Goal: Task Accomplishment & Management: Complete application form

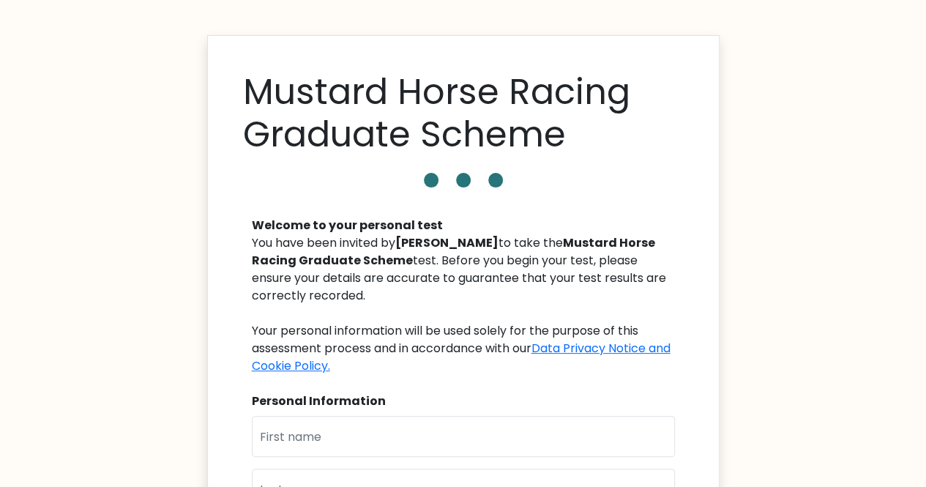
scroll to position [176, 0]
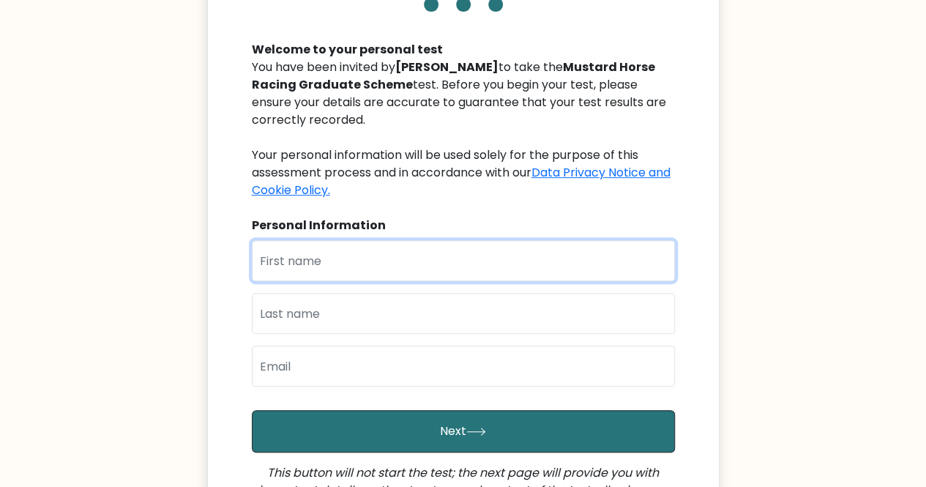
click at [359, 266] on input "text" at bounding box center [463, 260] width 423 height 41
type input "Krithika"
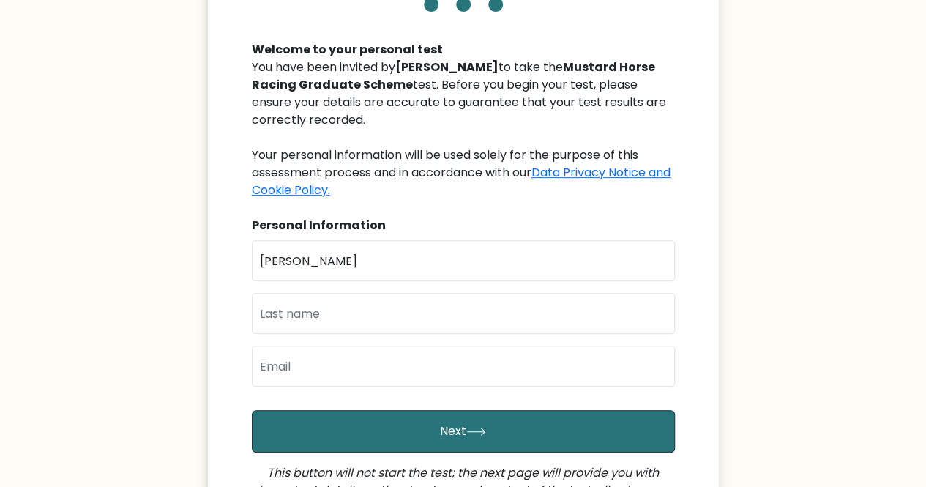
type input "Senthilkumar"
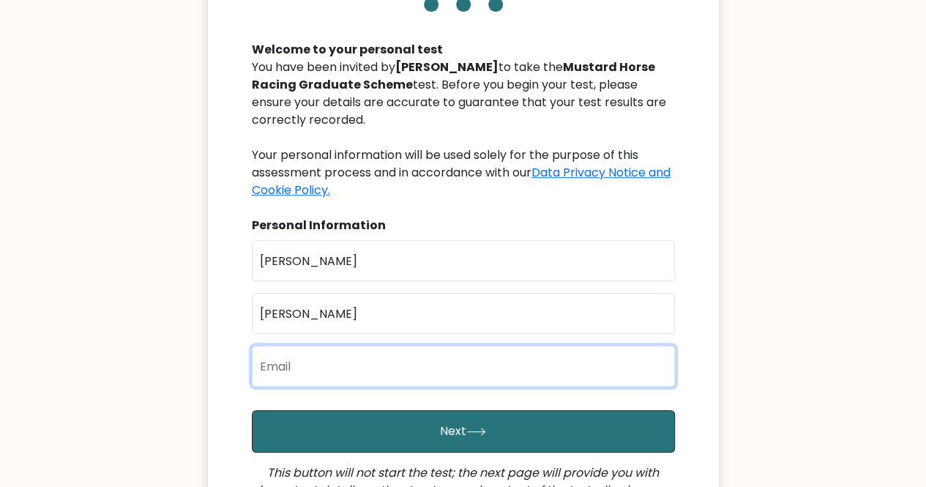
type input "[EMAIL_ADDRESS][DOMAIN_NAME]"
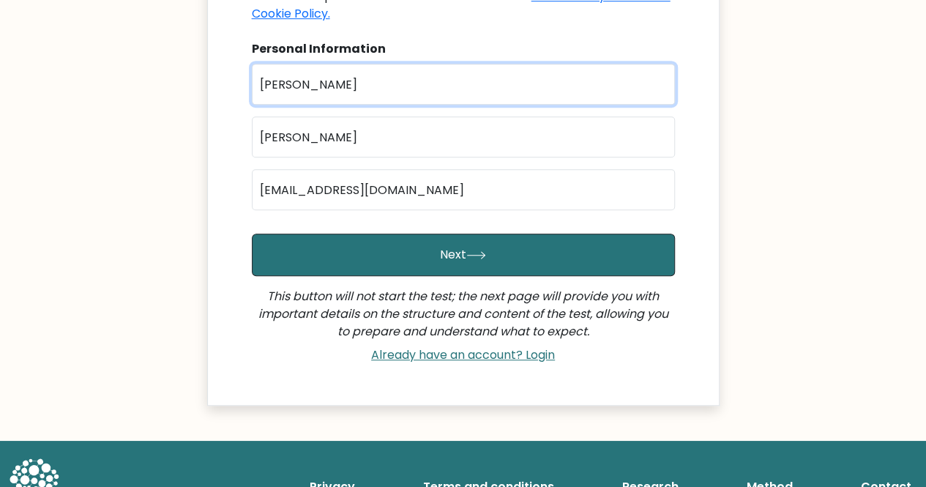
scroll to position [353, 0]
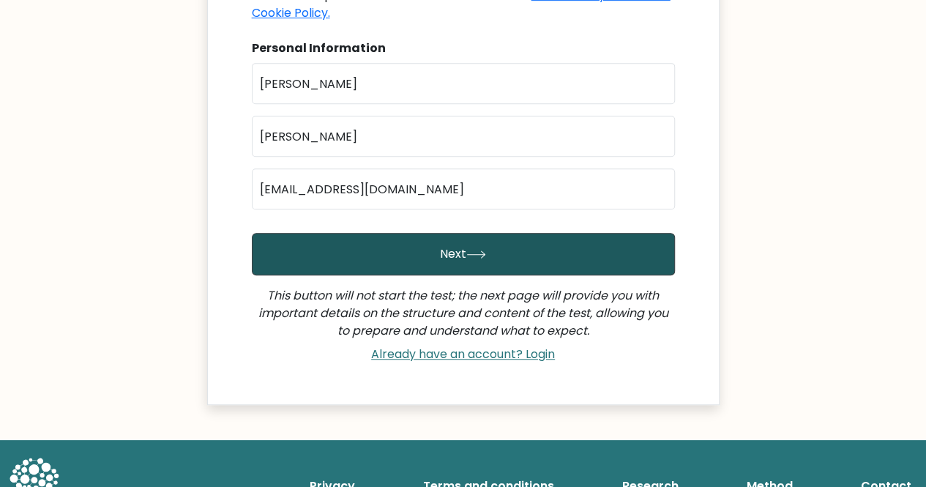
click at [456, 248] on button "Next" at bounding box center [463, 254] width 423 height 42
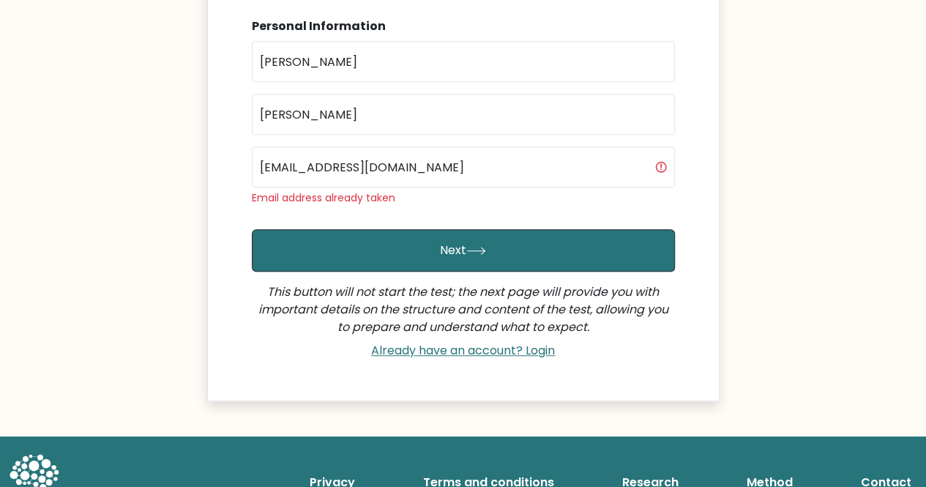
scroll to position [378, 0]
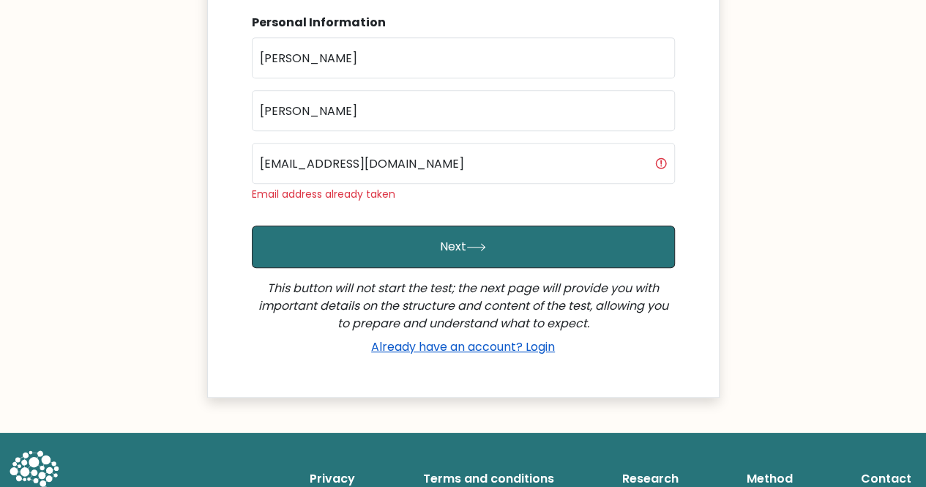
click at [413, 351] on link "Already have an account? Login" at bounding box center [462, 346] width 195 height 17
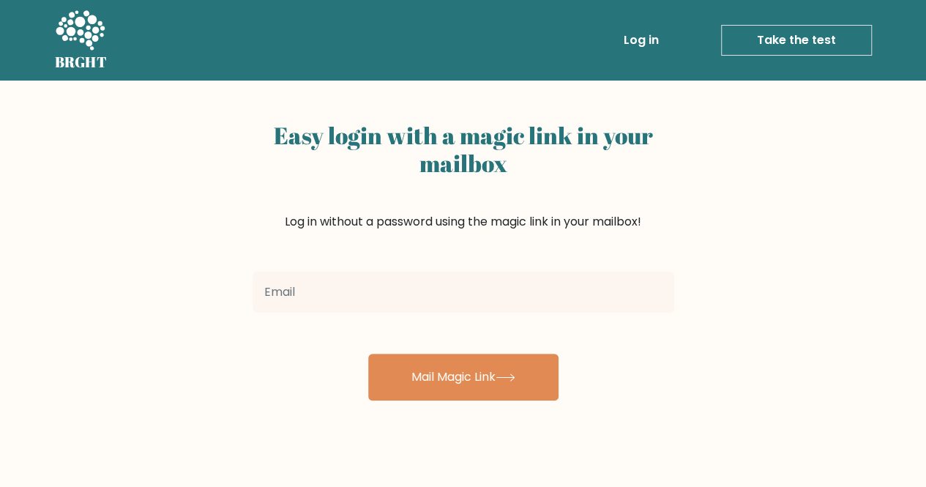
click at [466, 294] on input "email" at bounding box center [464, 292] width 422 height 41
type input "[EMAIL_ADDRESS][DOMAIN_NAME]"
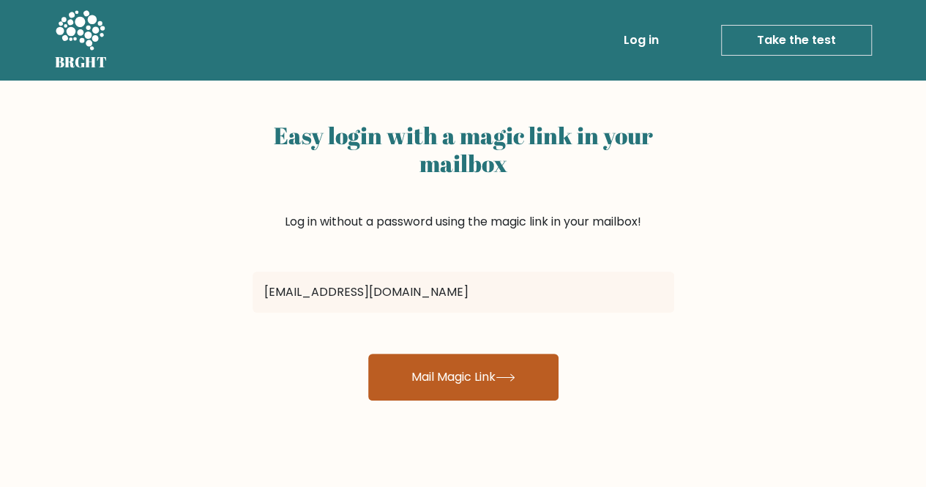
click at [491, 377] on button "Mail Magic Link" at bounding box center [463, 377] width 190 height 47
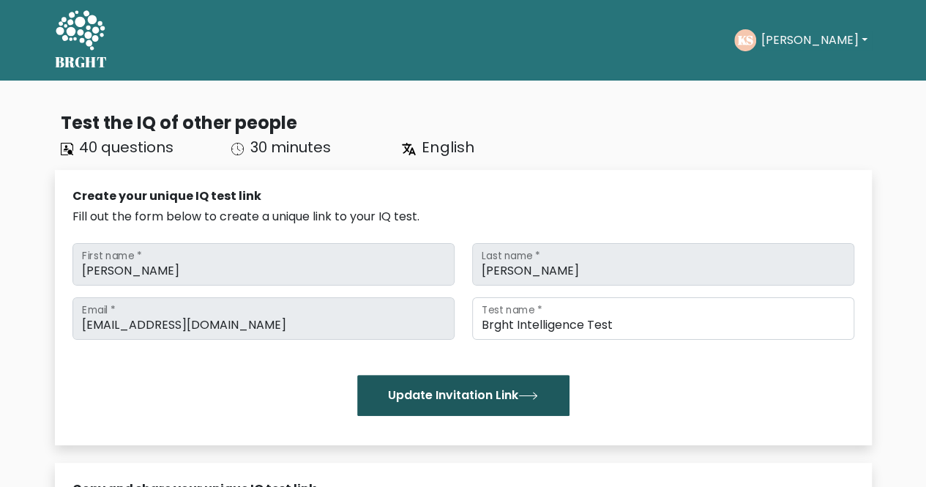
click at [458, 398] on button "Update Invitation Link" at bounding box center [463, 395] width 212 height 41
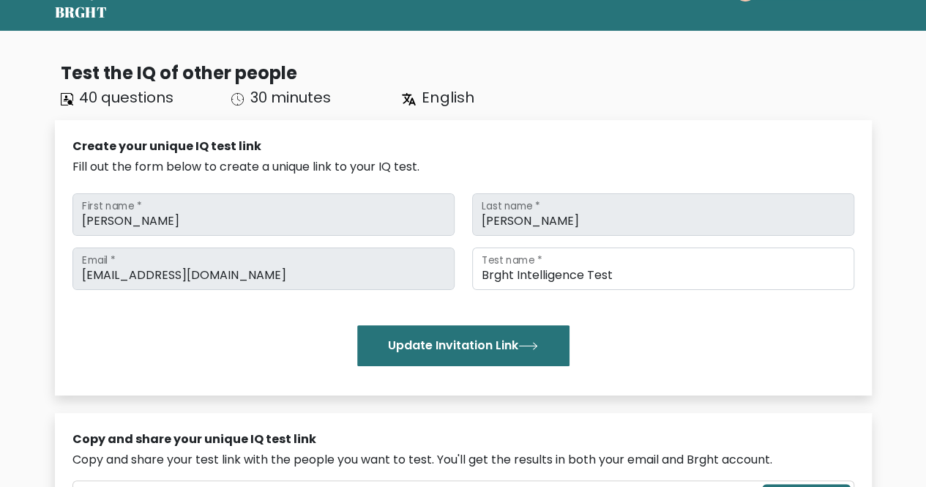
scroll to position [51, 0]
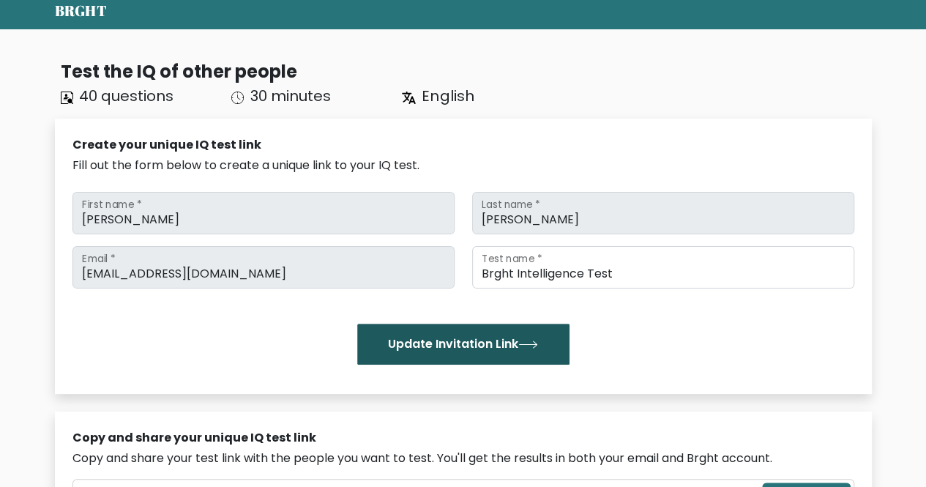
click at [430, 343] on button "Update Invitation Link" at bounding box center [463, 344] width 212 height 41
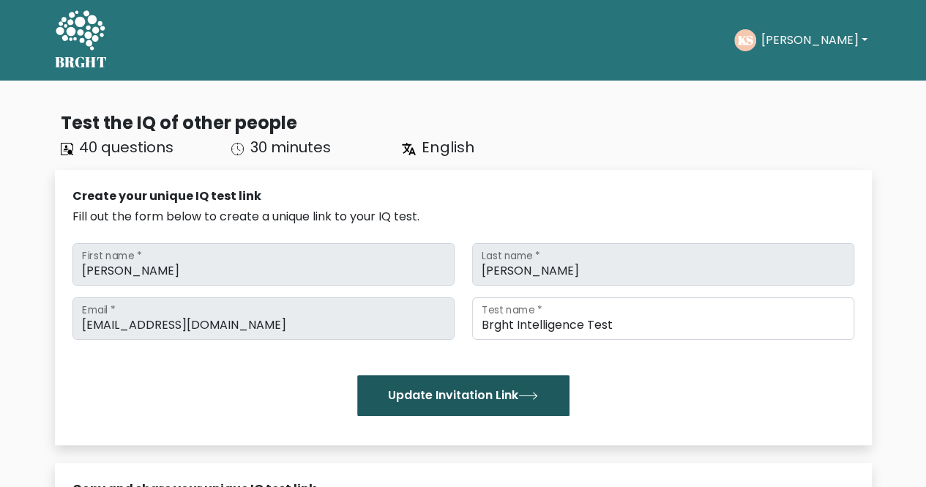
click at [488, 398] on button "Update Invitation Link" at bounding box center [463, 395] width 212 height 41
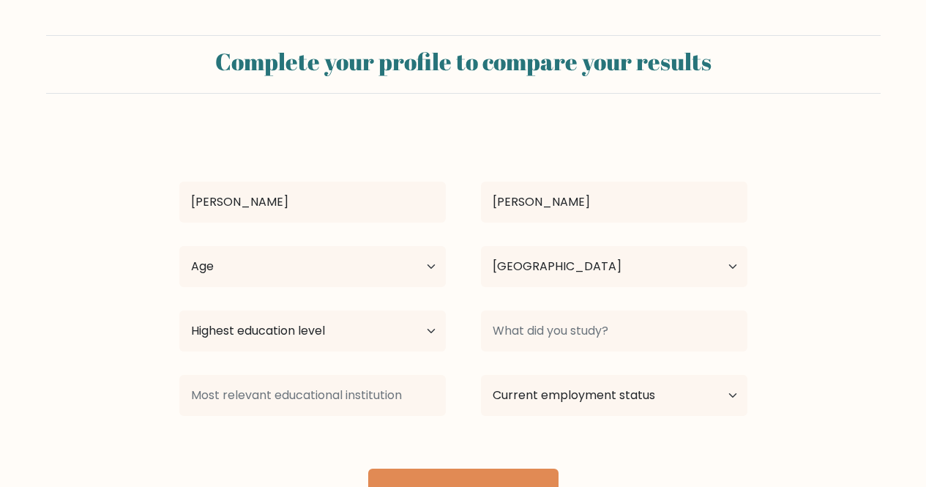
select select "GB"
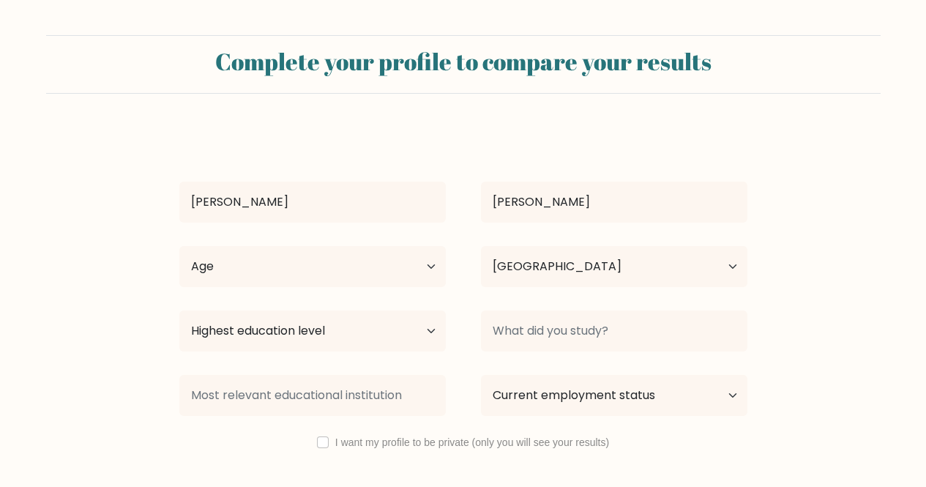
select select "GB"
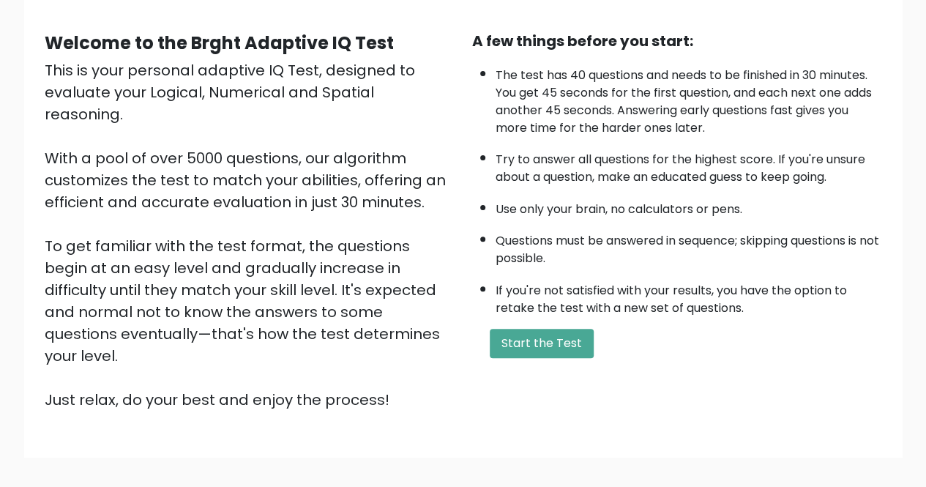
scroll to position [122, 0]
click at [530, 332] on button "Start the Test" at bounding box center [542, 342] width 104 height 29
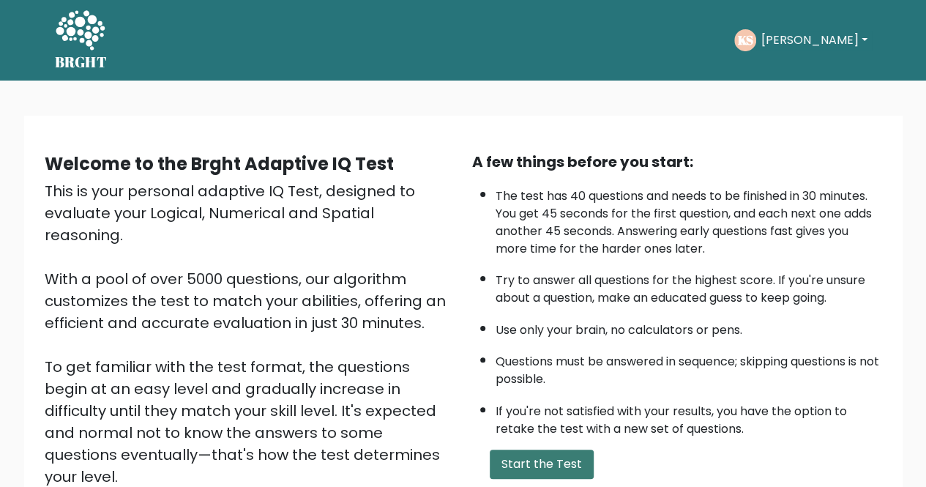
click at [565, 464] on button "Start the Test" at bounding box center [542, 464] width 104 height 29
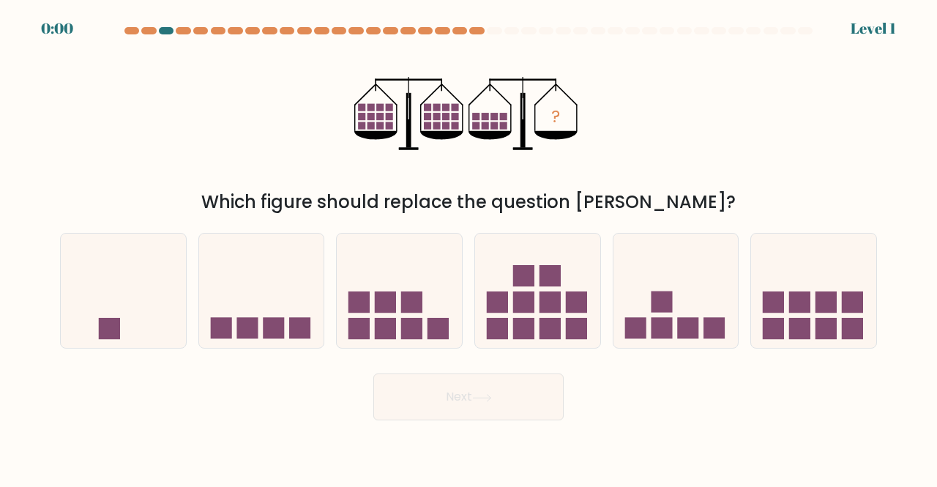
click at [160, 31] on div at bounding box center [166, 30] width 15 height 7
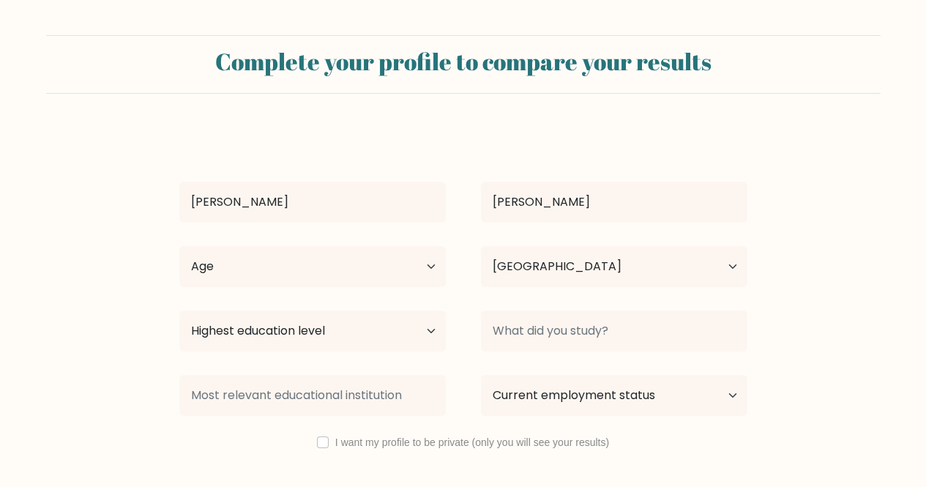
select select "GB"
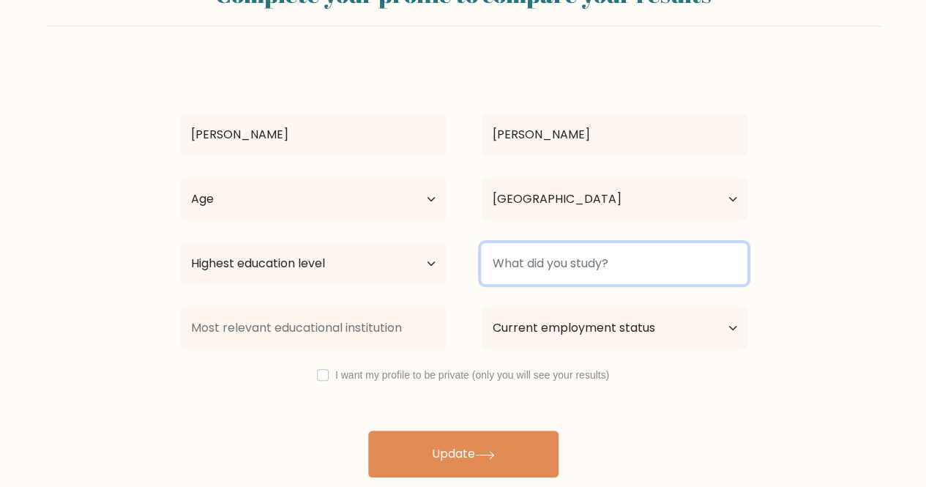
click at [542, 264] on input at bounding box center [614, 263] width 266 height 41
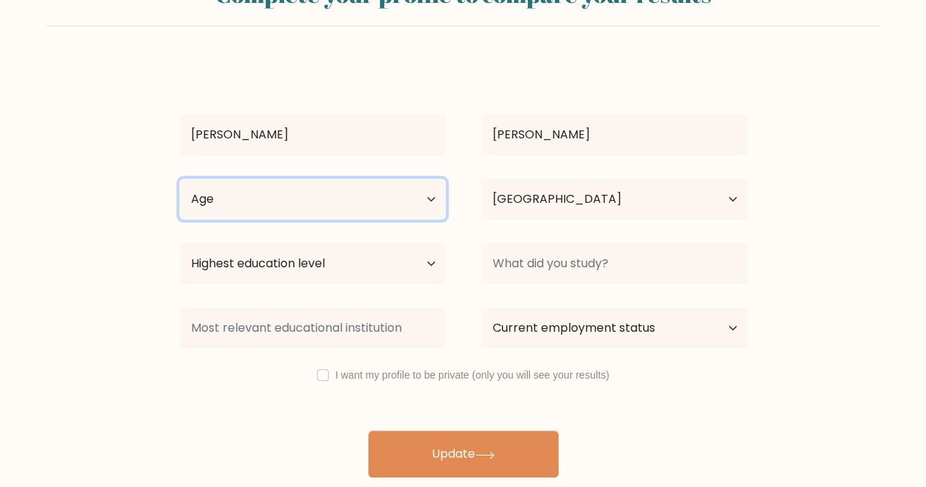
click at [350, 203] on select "Age Under 18 years old 18-24 years old 25-34 years old 35-44 years old 45-54 ye…" at bounding box center [312, 199] width 266 height 41
select select "18_24"
click at [179, 179] on select "Age Under 18 years old 18-24 years old 25-34 years old 35-44 years old 45-54 ye…" at bounding box center [312, 199] width 266 height 41
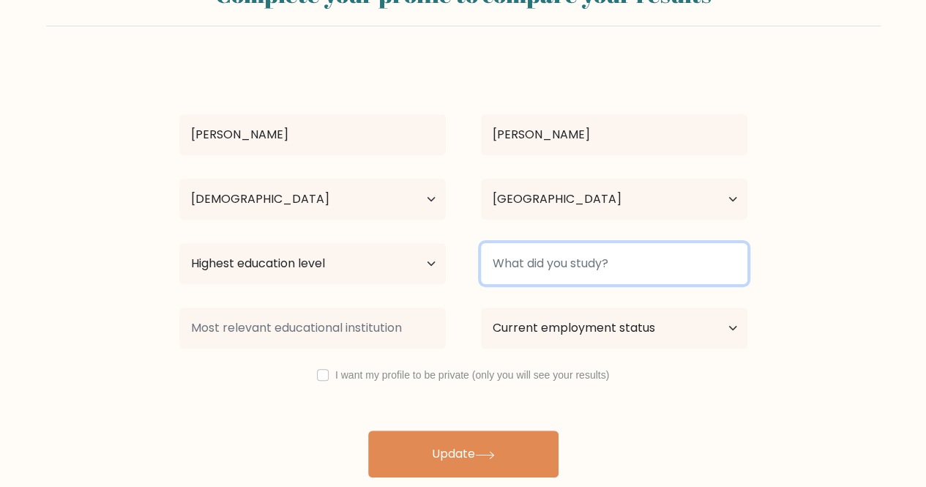
click at [561, 264] on input at bounding box center [614, 263] width 266 height 41
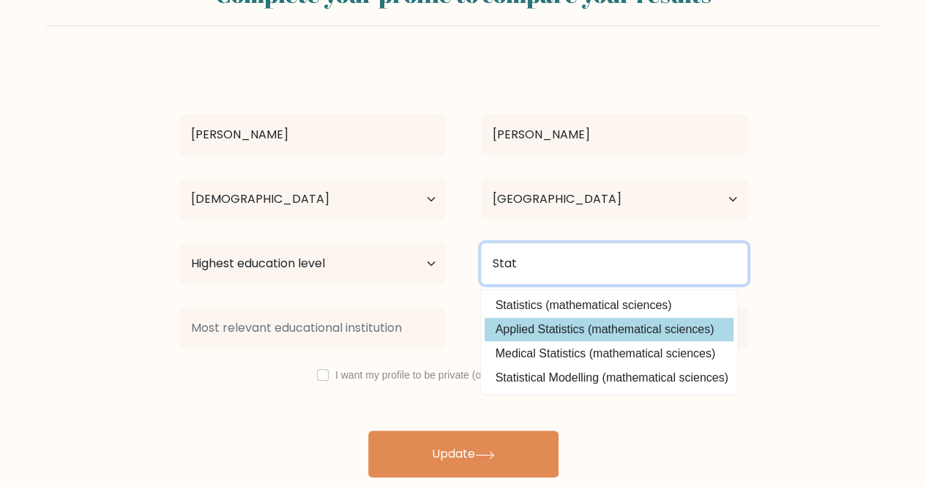
type input "Stat"
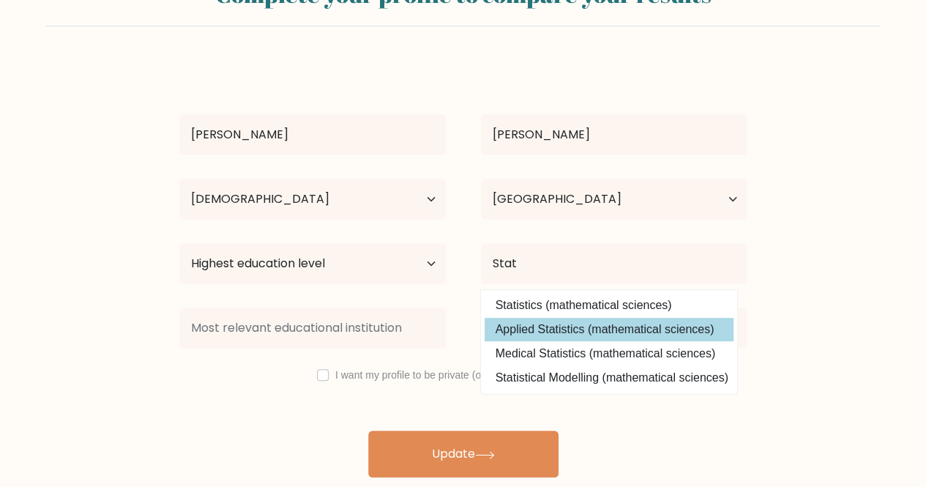
click at [548, 328] on div "Krithika Senthilkumar Age Under 18 years old 18-24 years old 25-34 years old 35…" at bounding box center [464, 269] width 586 height 416
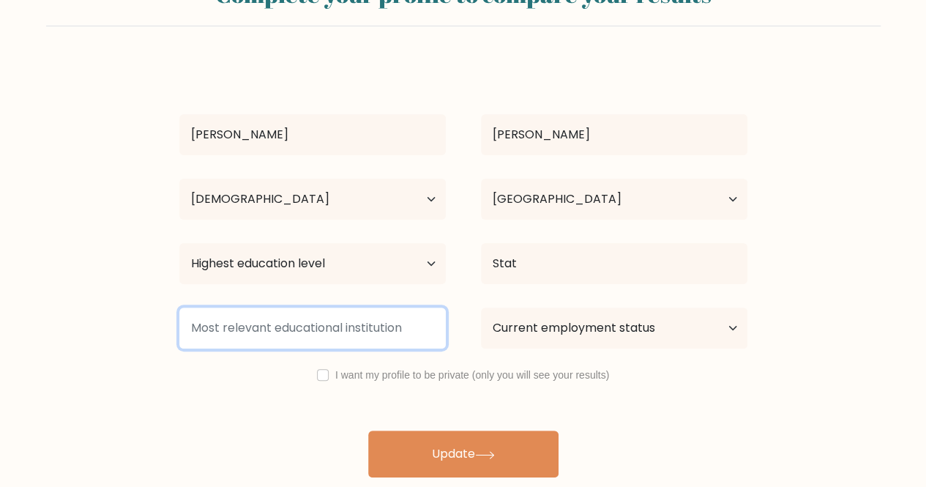
click at [327, 333] on input at bounding box center [312, 327] width 266 height 41
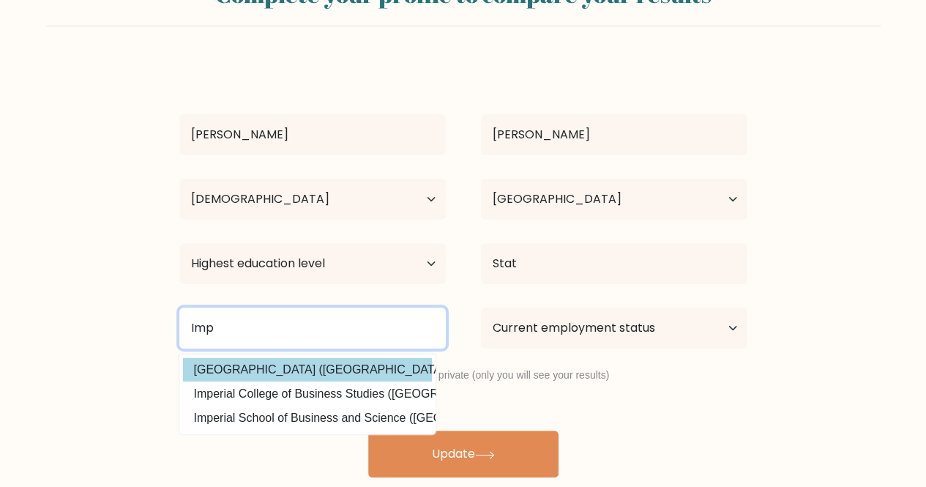
type input "Imp"
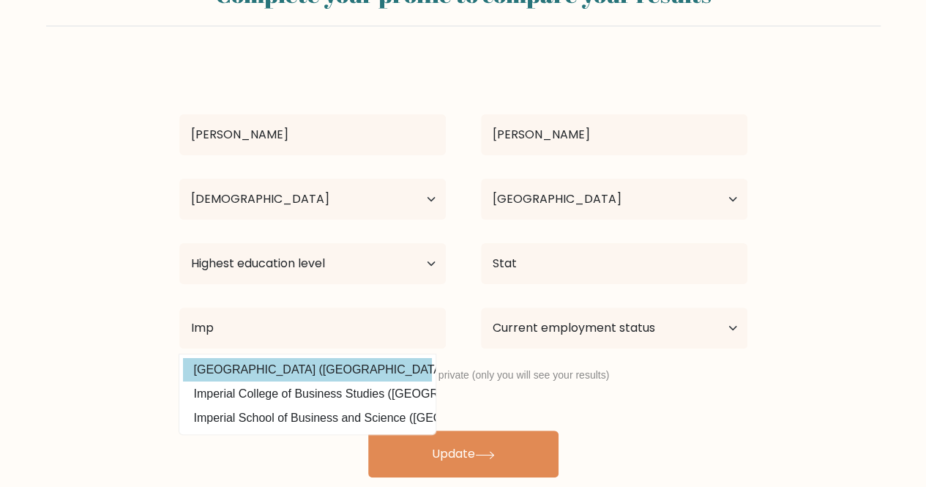
click at [316, 366] on div "Krithika Senthilkumar Age Under 18 years old 18-24 years old 25-34 years old 35…" at bounding box center [464, 269] width 586 height 416
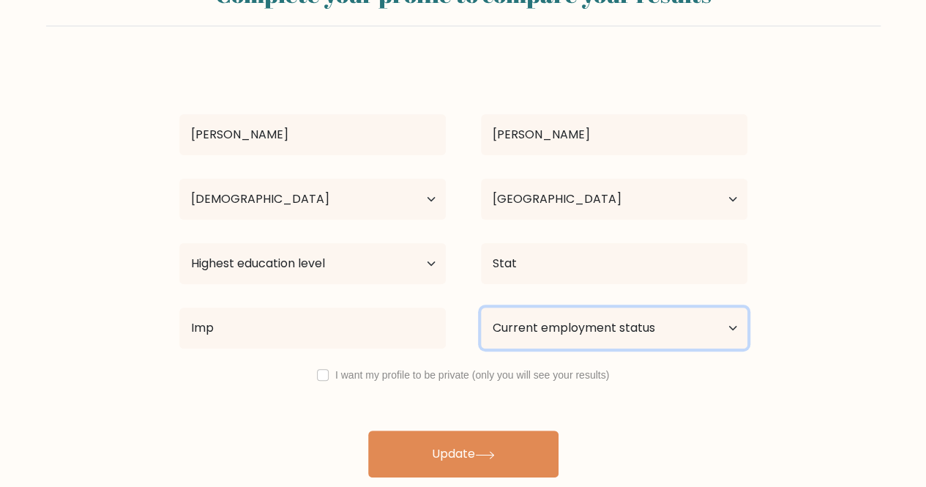
click at [584, 327] on select "Current employment status Employed Student Retired Other / prefer not to answer" at bounding box center [614, 327] width 266 height 41
select select "student"
click at [481, 307] on select "Current employment status Employed Student Retired Other / prefer not to answer" at bounding box center [614, 327] width 266 height 41
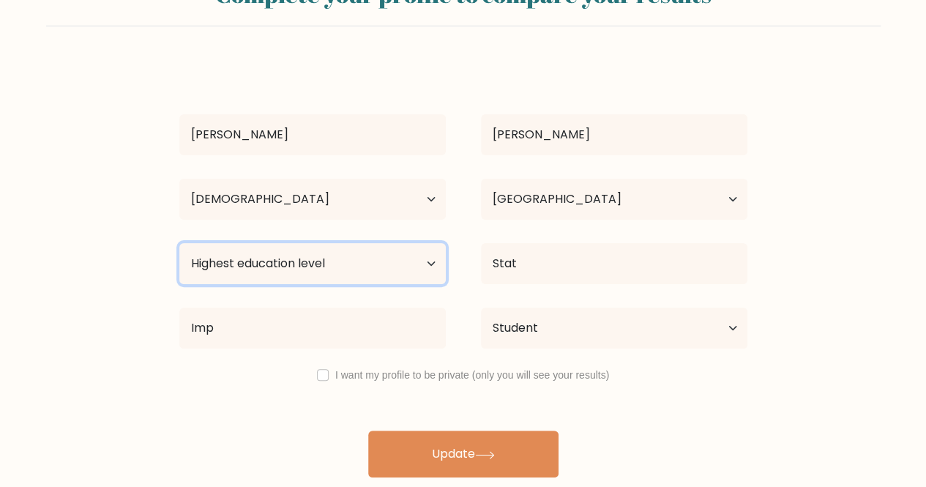
click at [357, 268] on select "Highest education level No schooling Primary Lower Secondary Upper Secondary Oc…" at bounding box center [312, 263] width 266 height 41
select select "masters_degree"
click at [179, 243] on select "Highest education level No schooling Primary Lower Secondary Upper Secondary Oc…" at bounding box center [312, 263] width 266 height 41
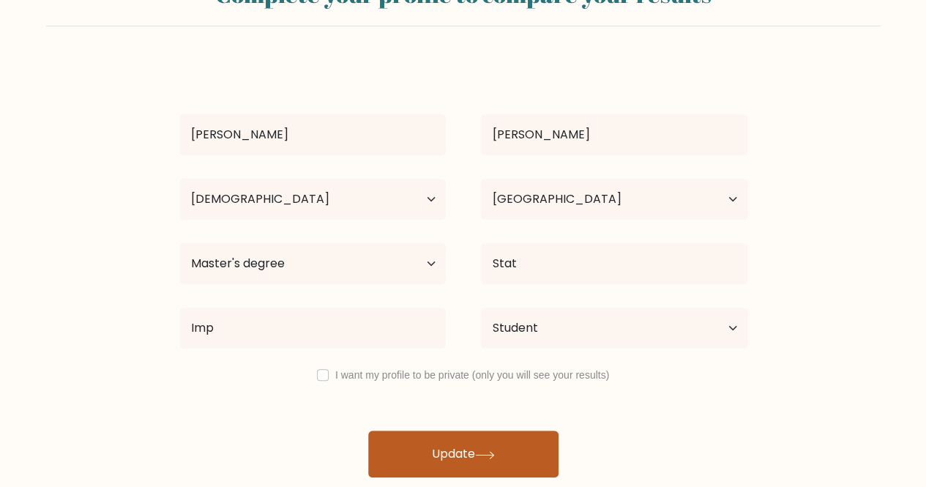
click at [438, 444] on button "Update" at bounding box center [463, 453] width 190 height 47
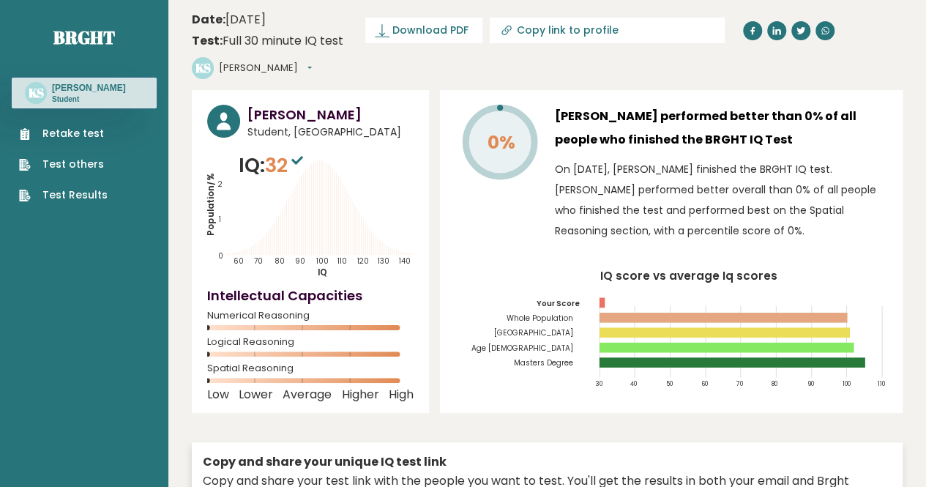
click at [52, 141] on link "Retake test" at bounding box center [63, 133] width 89 height 15
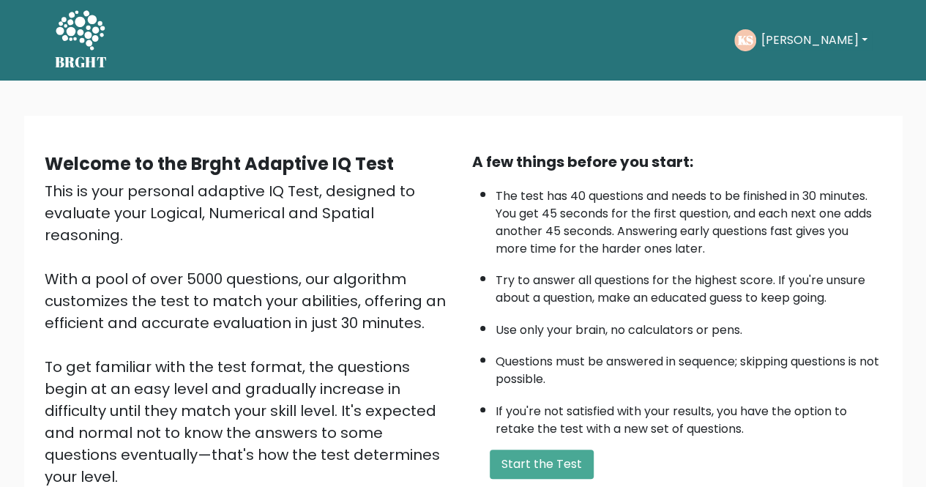
scroll to position [183, 0]
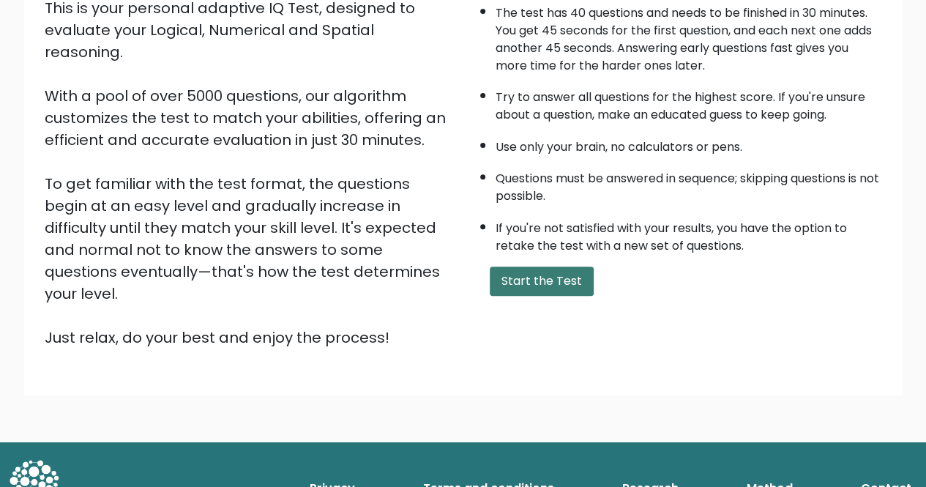
click at [542, 276] on button "Start the Test" at bounding box center [542, 280] width 104 height 29
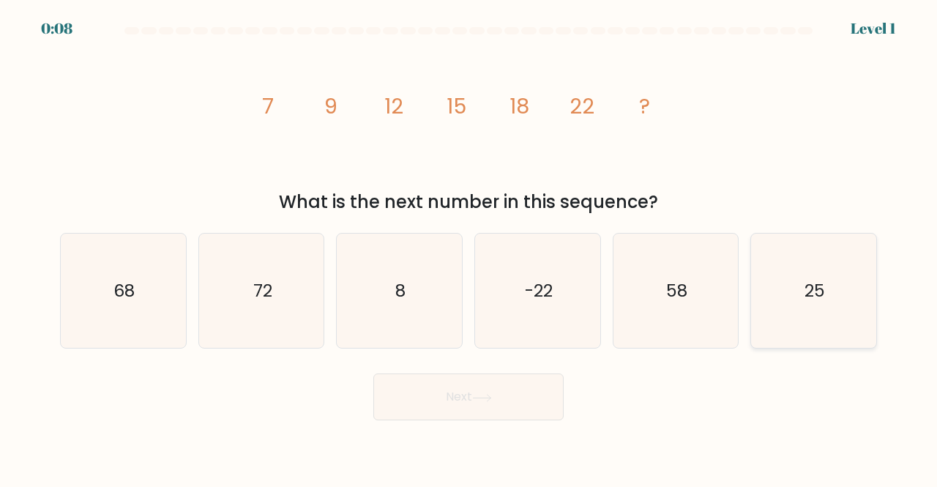
click at [775, 272] on icon "25" at bounding box center [813, 291] width 115 height 115
click at [469, 247] on input "f. 25" at bounding box center [469, 246] width 1 height 4
radio input "true"
click at [442, 395] on button "Next" at bounding box center [468, 396] width 190 height 47
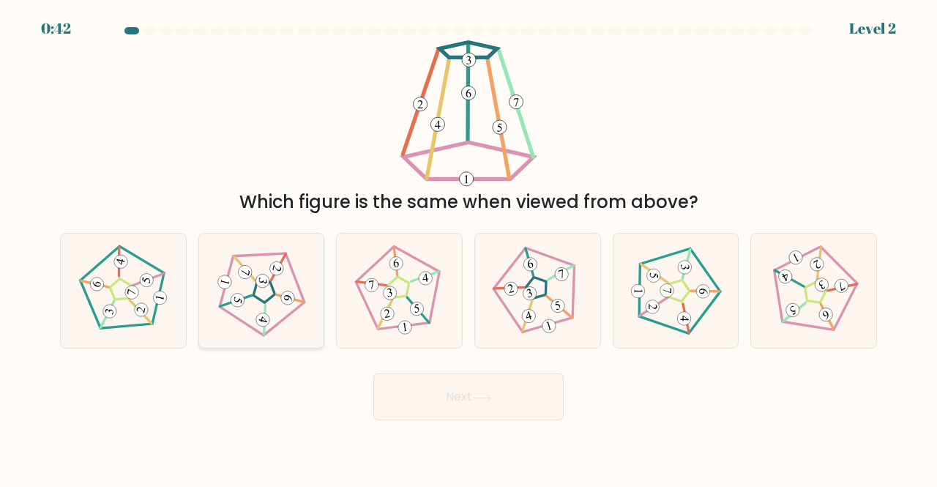
click at [262, 262] on icon at bounding box center [261, 291] width 92 height 92
click at [469, 247] on input "b." at bounding box center [469, 246] width 1 height 4
radio input "true"
click at [512, 316] on icon at bounding box center [538, 291] width 92 height 92
click at [469, 247] on input "d." at bounding box center [469, 246] width 1 height 4
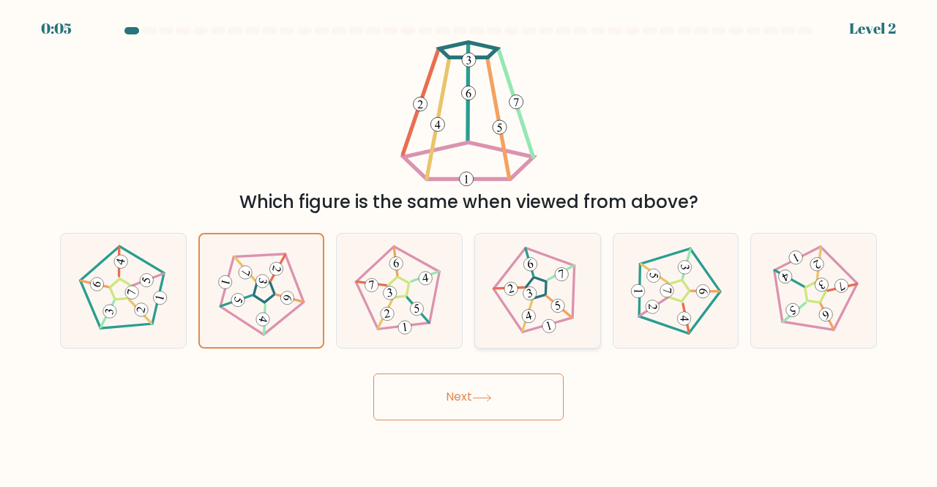
radio input "true"
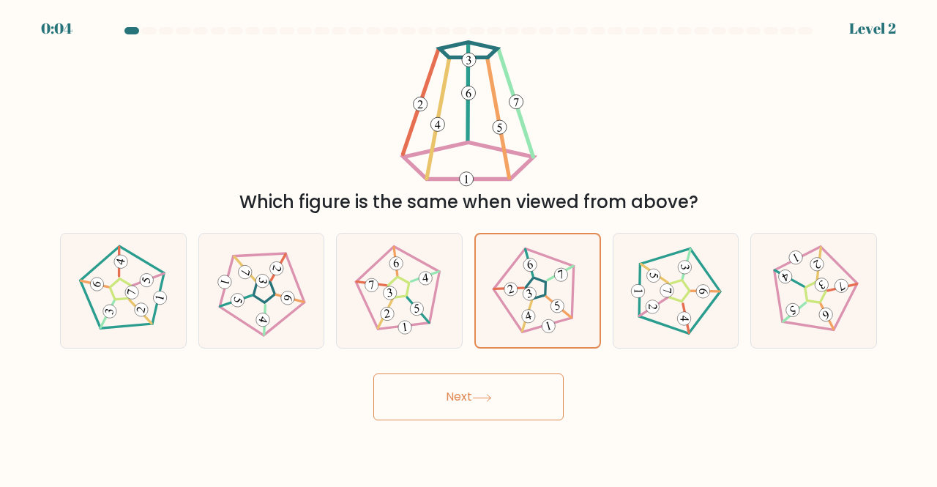
click at [486, 385] on button "Next" at bounding box center [468, 396] width 190 height 47
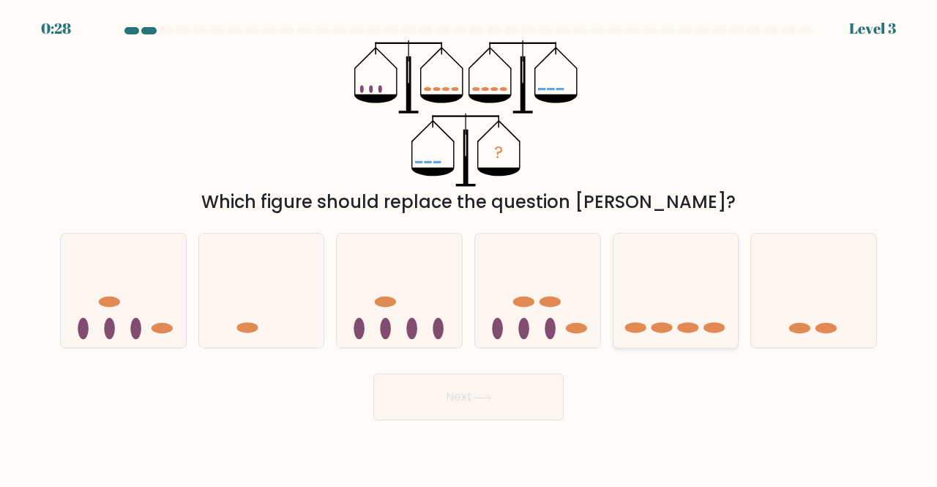
click at [671, 344] on div at bounding box center [676, 291] width 127 height 116
click at [469, 247] on input "e." at bounding box center [469, 246] width 1 height 4
radio input "true"
click at [527, 403] on button "Next" at bounding box center [468, 396] width 190 height 47
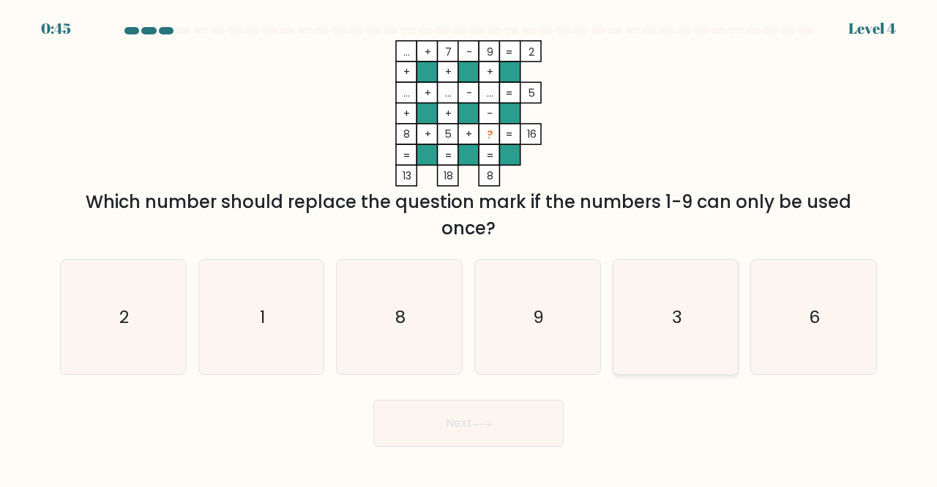
click at [657, 321] on icon "3" at bounding box center [676, 317] width 115 height 115
click at [469, 247] on input "e. 3" at bounding box center [469, 246] width 1 height 4
radio input "true"
click at [492, 429] on button "Next" at bounding box center [468, 423] width 190 height 47
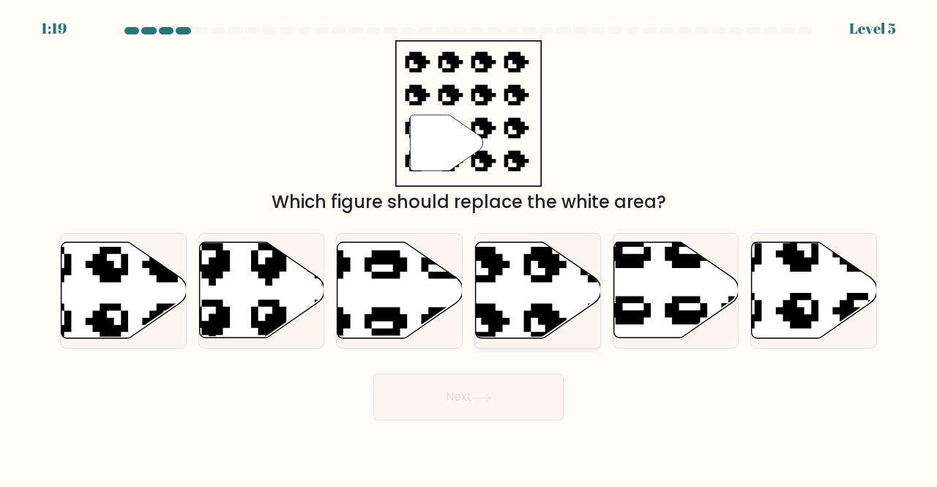
click at [565, 302] on icon at bounding box center [538, 290] width 125 height 96
click at [469, 247] on input "d." at bounding box center [469, 246] width 1 height 4
radio input "true"
click at [496, 411] on button "Next" at bounding box center [468, 396] width 190 height 47
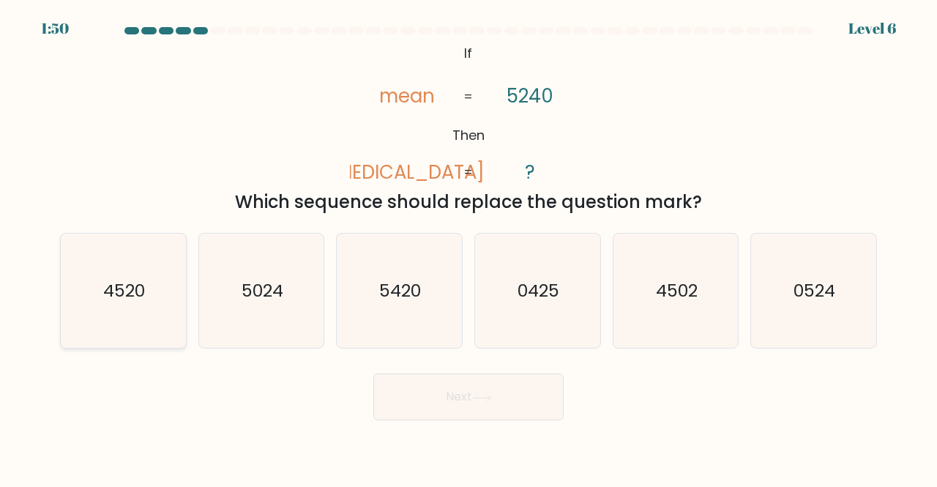
click at [118, 299] on text "4520" at bounding box center [124, 290] width 42 height 24
click at [469, 247] on input "a. 4520" at bounding box center [469, 246] width 1 height 4
radio input "true"
click at [474, 395] on button "Next" at bounding box center [468, 396] width 190 height 47
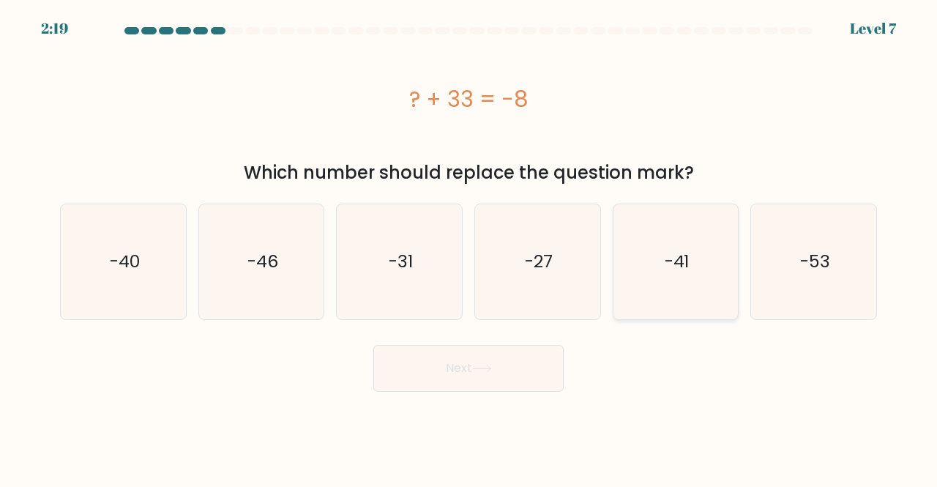
click at [687, 239] on icon "-41" at bounding box center [676, 261] width 115 height 115
click at [469, 244] on input "e. -41" at bounding box center [469, 246] width 1 height 4
radio input "true"
click at [497, 370] on button "Next" at bounding box center [468, 368] width 190 height 47
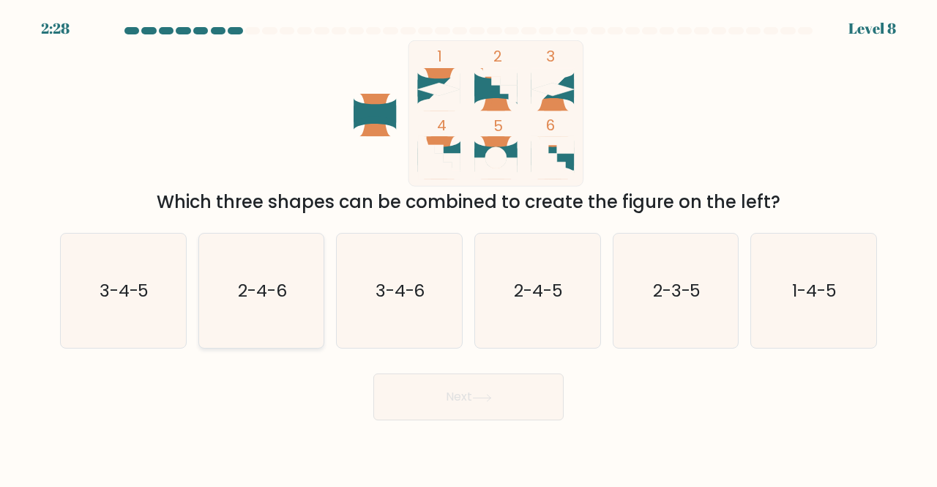
click at [256, 309] on icon "2-4-6" at bounding box center [261, 291] width 115 height 115
click at [469, 247] on input "b. 2-4-6" at bounding box center [469, 246] width 1 height 4
radio input "true"
click at [489, 402] on button "Next" at bounding box center [468, 396] width 190 height 47
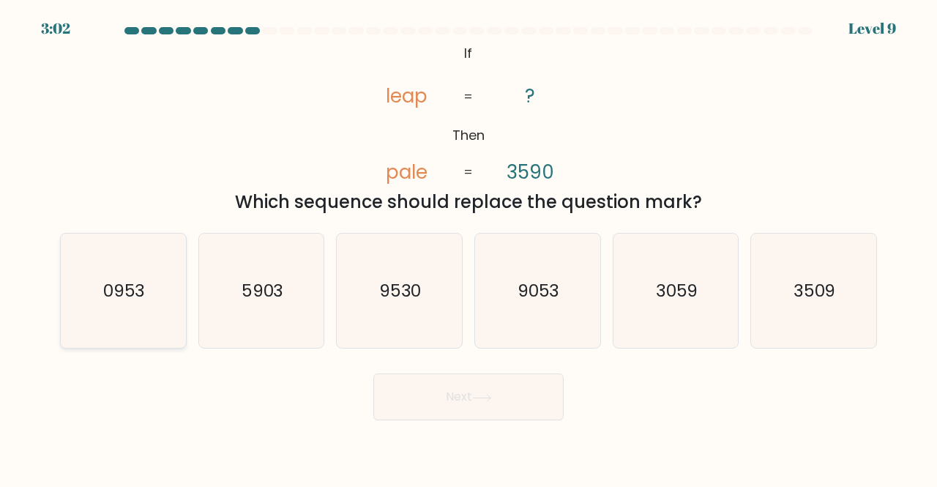
click at [89, 307] on icon "0953" at bounding box center [123, 291] width 115 height 115
click at [469, 247] on input "a. 0953" at bounding box center [469, 246] width 1 height 4
radio input "true"
click at [475, 400] on button "Next" at bounding box center [468, 396] width 190 height 47
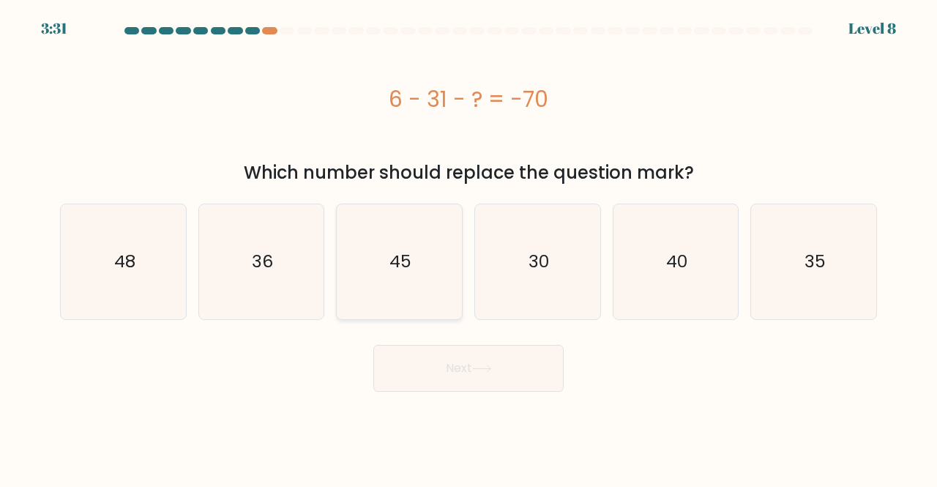
click at [413, 220] on icon "45" at bounding box center [399, 261] width 115 height 115
click at [469, 244] on input "c. 45" at bounding box center [469, 246] width 1 height 4
radio input "true"
click at [465, 375] on button "Next" at bounding box center [468, 368] width 190 height 47
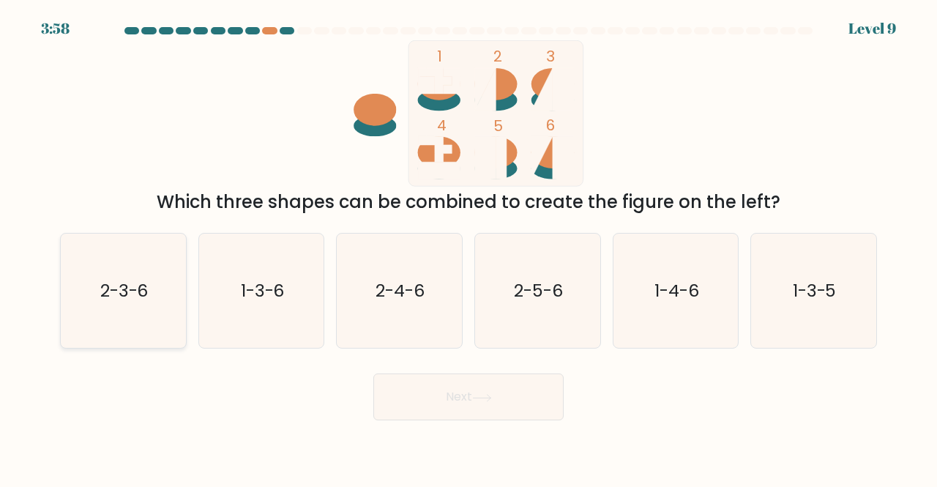
click at [149, 324] on icon "2-3-6" at bounding box center [123, 291] width 115 height 115
click at [469, 247] on input "a. 2-3-6" at bounding box center [469, 246] width 1 height 4
radio input "true"
click at [496, 413] on button "Next" at bounding box center [468, 396] width 190 height 47
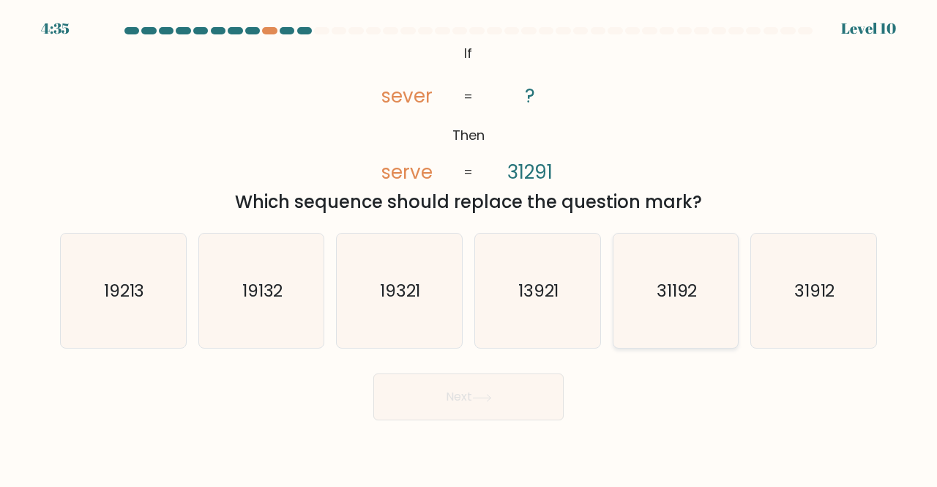
click at [682, 279] on text "31192" at bounding box center [677, 290] width 41 height 24
click at [469, 247] on input "e. 31192" at bounding box center [469, 246] width 1 height 4
radio input "true"
click at [490, 400] on icon at bounding box center [482, 398] width 20 height 8
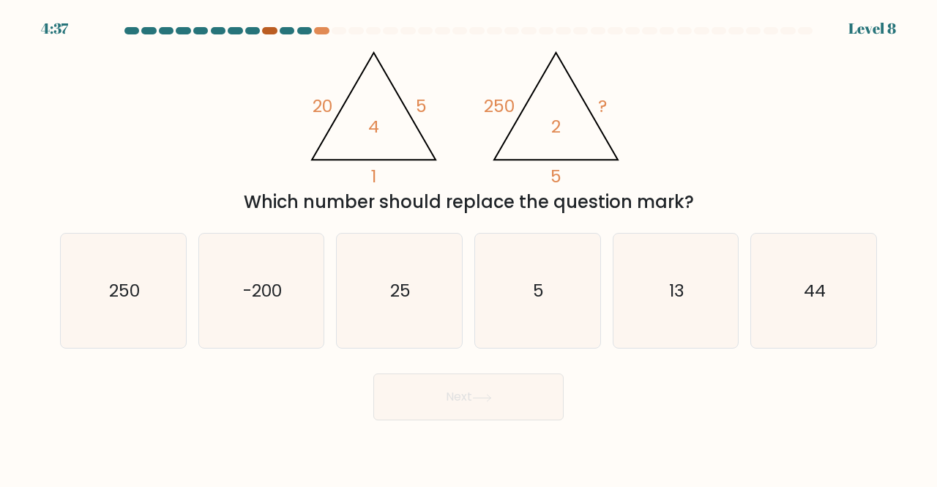
click at [267, 33] on div at bounding box center [269, 30] width 15 height 7
click at [271, 31] on div at bounding box center [269, 30] width 15 height 7
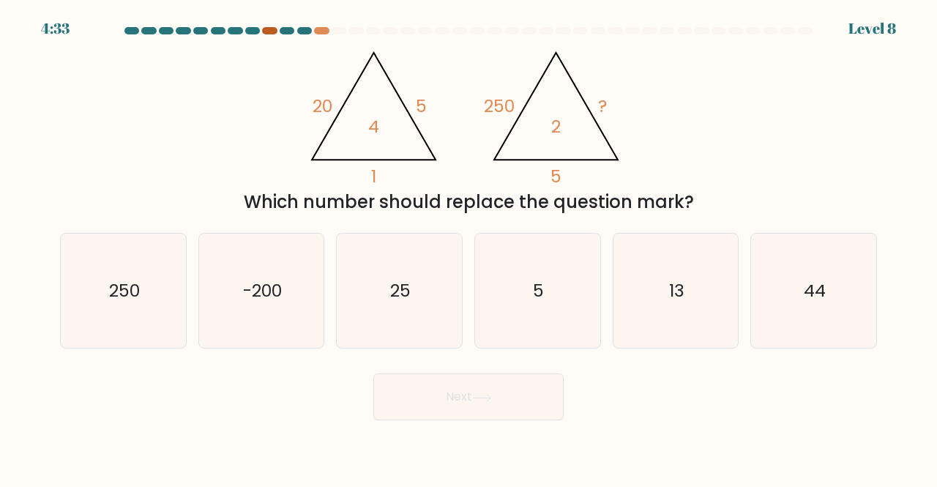
click at [271, 31] on div at bounding box center [269, 30] width 15 height 7
click at [408, 299] on text "25" at bounding box center [400, 290] width 20 height 24
click at [469, 247] on input "c. 25" at bounding box center [469, 246] width 1 height 4
radio input "true"
click at [458, 415] on button "Next" at bounding box center [468, 396] width 190 height 47
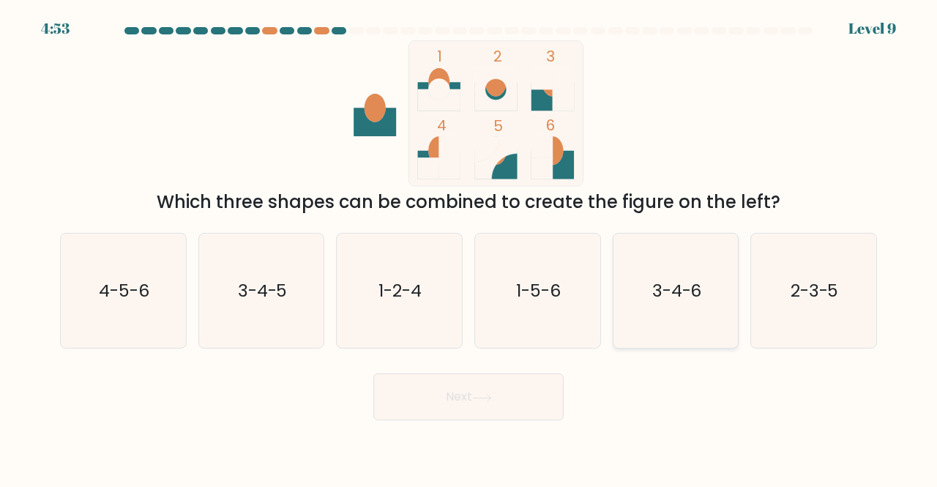
click at [721, 280] on icon "3-4-6" at bounding box center [676, 291] width 115 height 115
click at [469, 247] on input "e. 3-4-6" at bounding box center [469, 246] width 1 height 4
radio input "true"
click at [493, 405] on button "Next" at bounding box center [468, 396] width 190 height 47
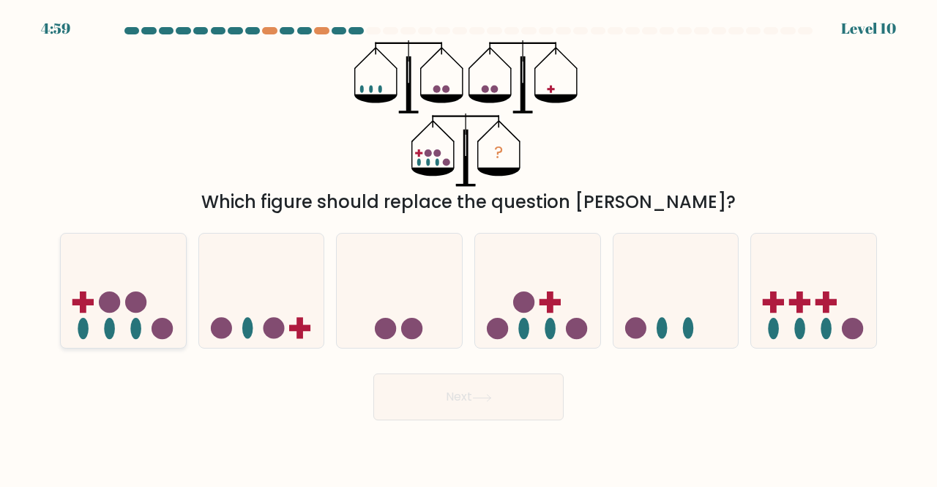
click at [142, 290] on icon at bounding box center [123, 290] width 125 height 103
click at [469, 247] on input "a." at bounding box center [469, 246] width 1 height 4
radio input "true"
click at [452, 400] on button "Next" at bounding box center [468, 396] width 190 height 47
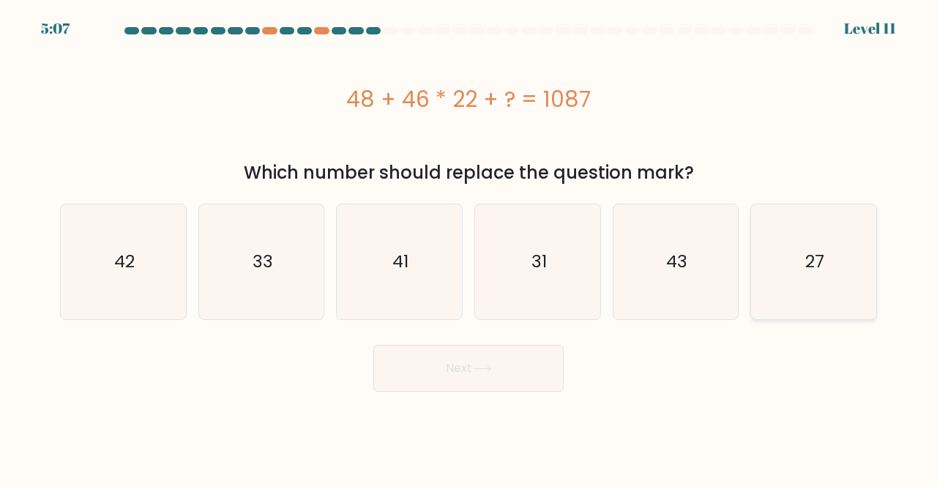
click at [788, 223] on icon "27" at bounding box center [813, 261] width 115 height 115
click at [469, 244] on input "f. 27" at bounding box center [469, 246] width 1 height 4
radio input "true"
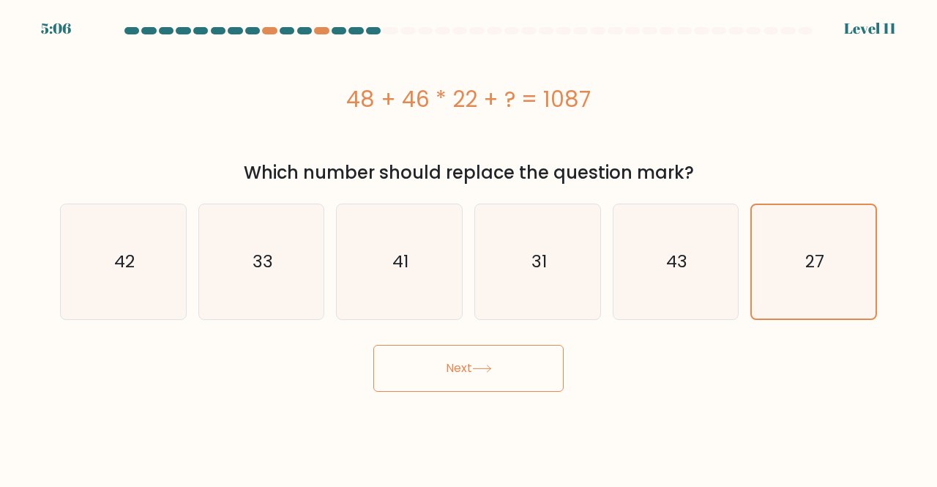
click at [476, 367] on icon at bounding box center [482, 369] width 20 height 8
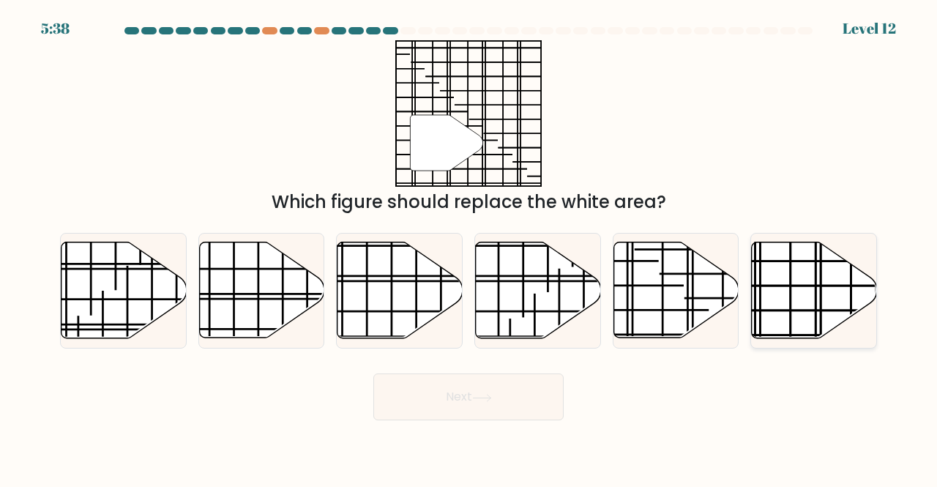
click at [789, 283] on icon at bounding box center [814, 290] width 125 height 96
click at [469, 247] on input "f." at bounding box center [469, 246] width 1 height 4
radio input "true"
click at [492, 395] on icon at bounding box center [482, 398] width 20 height 8
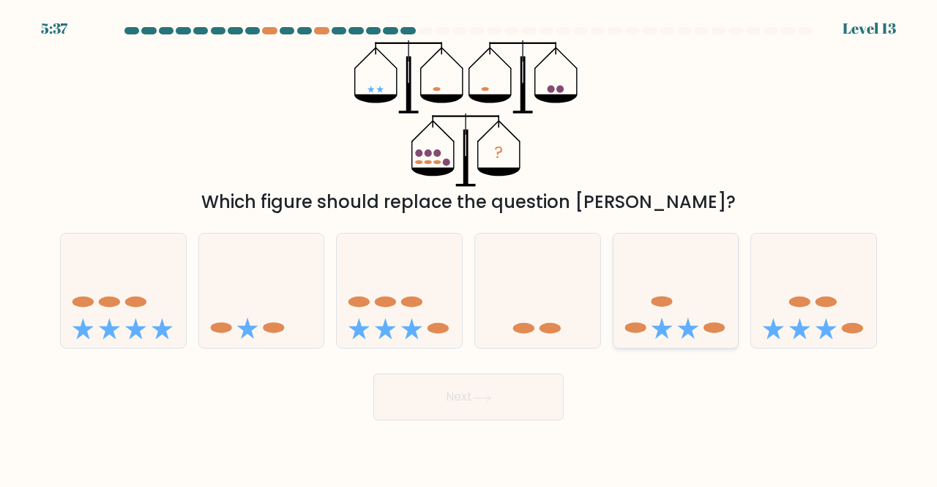
click at [699, 278] on icon at bounding box center [675, 290] width 125 height 103
click at [469, 247] on input "e." at bounding box center [469, 246] width 1 height 4
radio input "true"
click at [508, 408] on button "Next" at bounding box center [468, 396] width 190 height 47
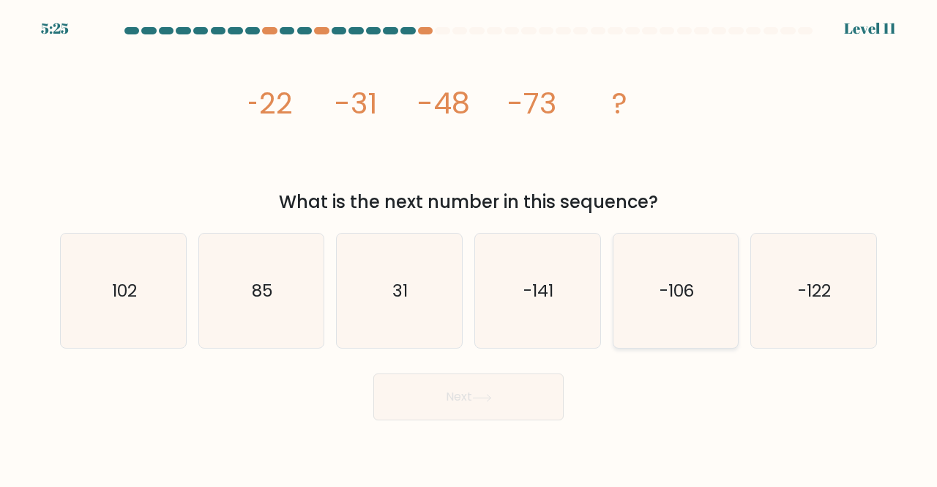
click at [709, 298] on icon "-106" at bounding box center [676, 291] width 115 height 115
click at [469, 247] on input "e. -106" at bounding box center [469, 246] width 1 height 4
radio input "true"
click at [509, 387] on button "Next" at bounding box center [468, 396] width 190 height 47
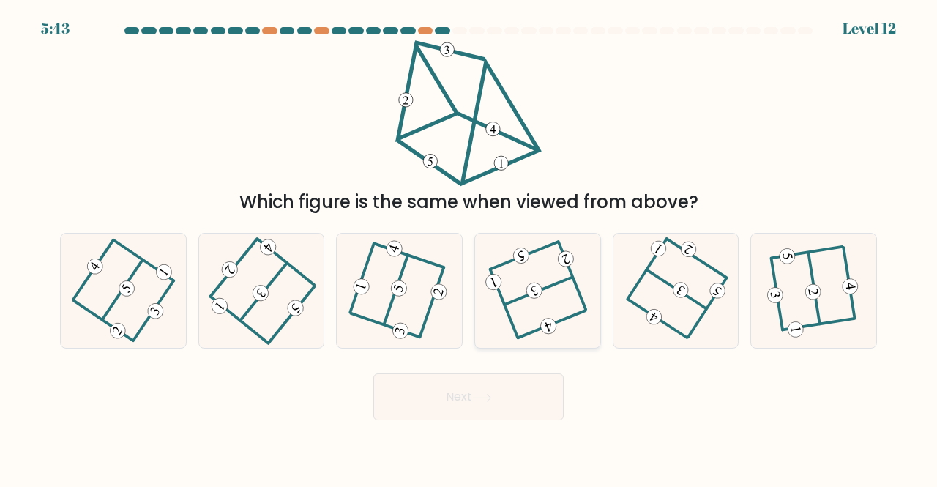
click at [528, 258] on 351 at bounding box center [521, 256] width 20 height 20
click at [469, 247] on input "d." at bounding box center [469, 246] width 1 height 4
radio input "true"
click at [470, 395] on button "Next" at bounding box center [468, 396] width 190 height 47
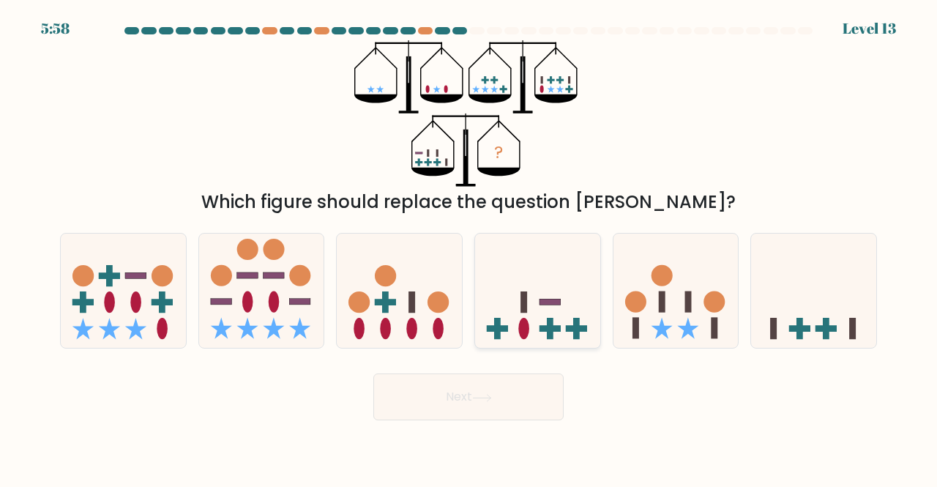
click at [547, 243] on icon at bounding box center [537, 290] width 125 height 103
click at [469, 244] on input "d." at bounding box center [469, 246] width 1 height 4
radio input "true"
click at [468, 398] on button "Next" at bounding box center [468, 396] width 190 height 47
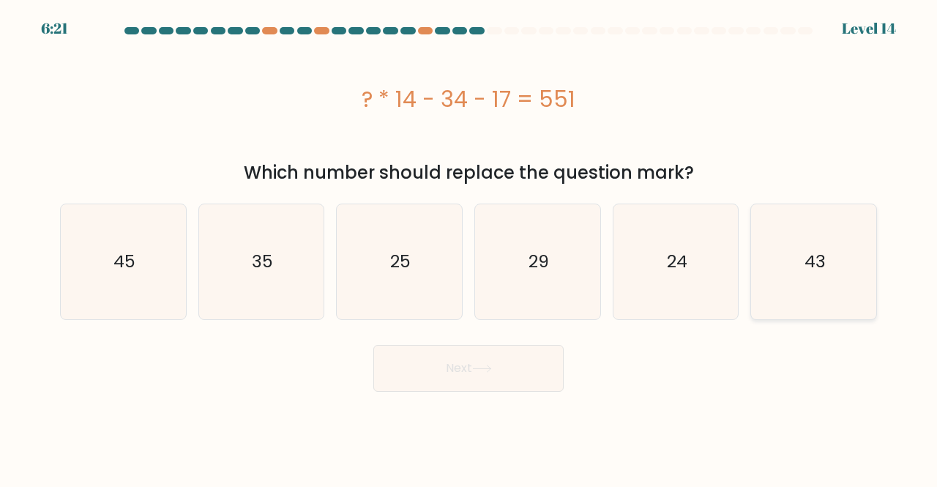
click at [830, 271] on icon "43" at bounding box center [813, 261] width 115 height 115
click at [469, 247] on input "f. 43" at bounding box center [469, 246] width 1 height 4
radio input "true"
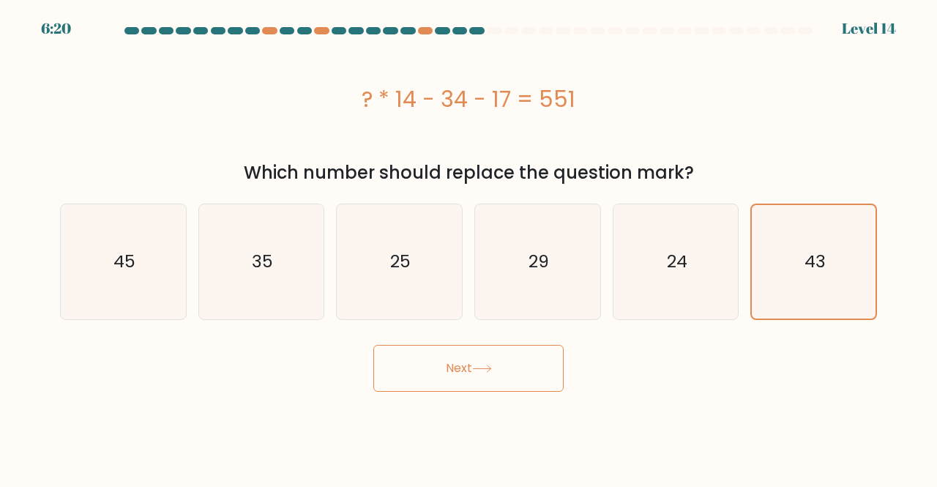
click at [477, 378] on button "Next" at bounding box center [468, 368] width 190 height 47
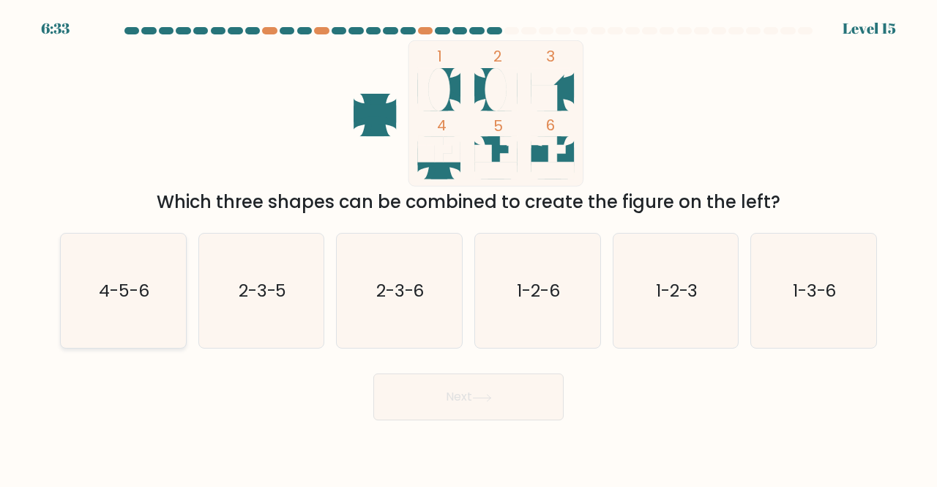
click at [133, 287] on text "4-5-6" at bounding box center [124, 290] width 51 height 24
click at [469, 247] on input "a. 4-5-6" at bounding box center [469, 246] width 1 height 4
radio input "true"
click at [451, 398] on button "Next" at bounding box center [468, 396] width 190 height 47
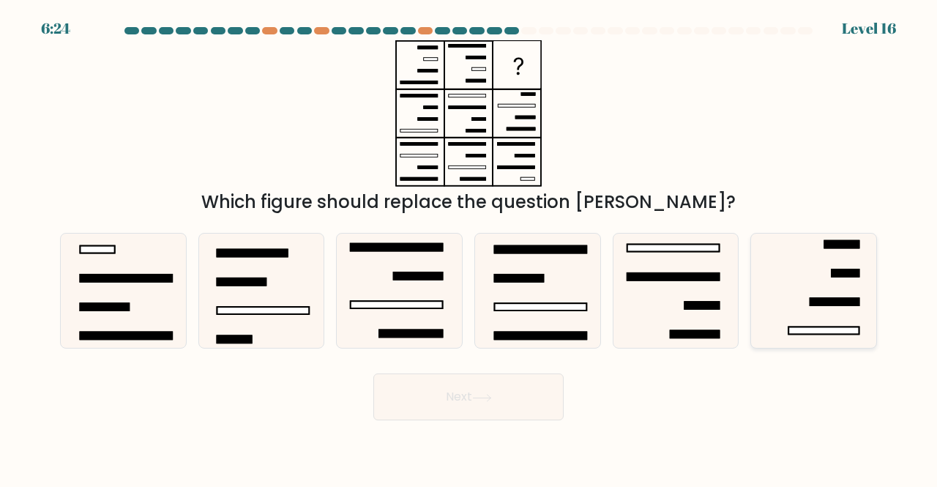
click at [802, 326] on icon at bounding box center [813, 291] width 115 height 115
click at [469, 247] on input "f." at bounding box center [469, 246] width 1 height 4
radio input "true"
click at [486, 408] on button "Next" at bounding box center [468, 396] width 190 height 47
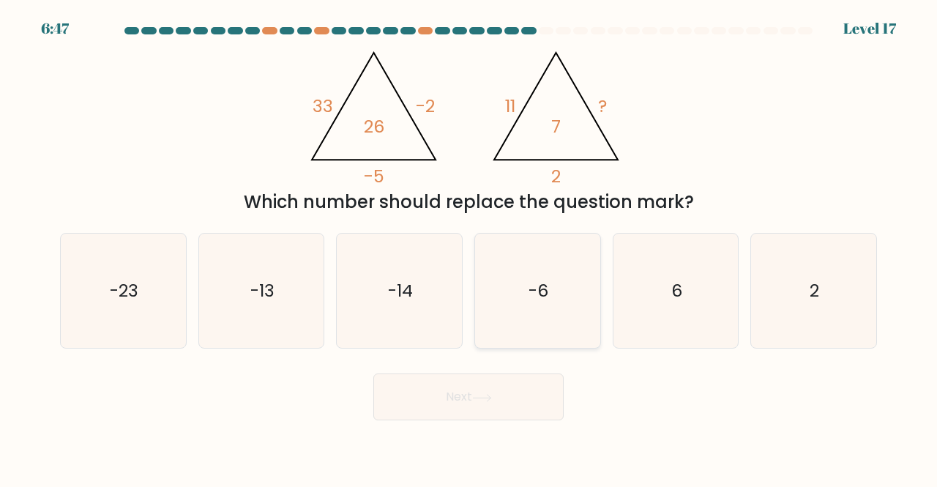
click at [545, 248] on icon "-6" at bounding box center [537, 291] width 115 height 115
click at [469, 247] on input "d. -6" at bounding box center [469, 246] width 1 height 4
radio input "true"
click at [662, 286] on icon "6" at bounding box center [676, 291] width 115 height 115
click at [469, 247] on input "e. 6" at bounding box center [469, 246] width 1 height 4
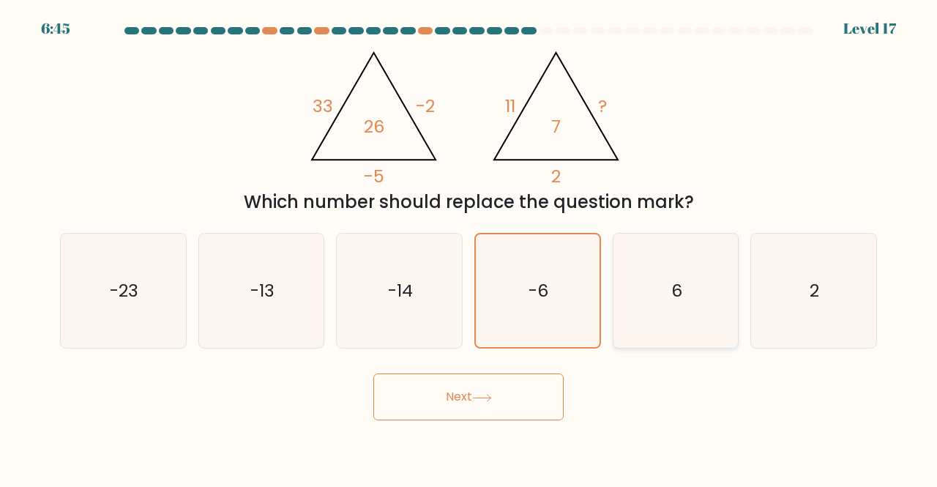
radio input "true"
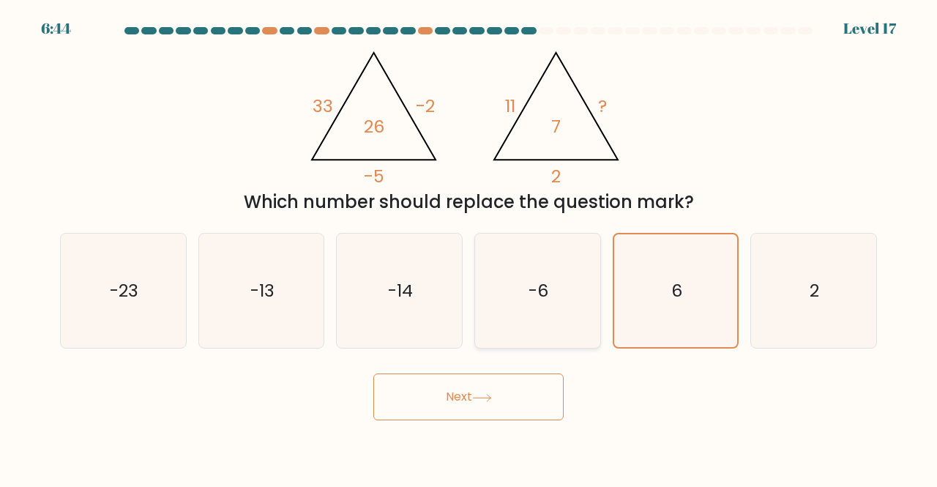
click at [536, 283] on text "-6" at bounding box center [539, 290] width 20 height 24
click at [469, 247] on input "d. -6" at bounding box center [469, 246] width 1 height 4
radio input "true"
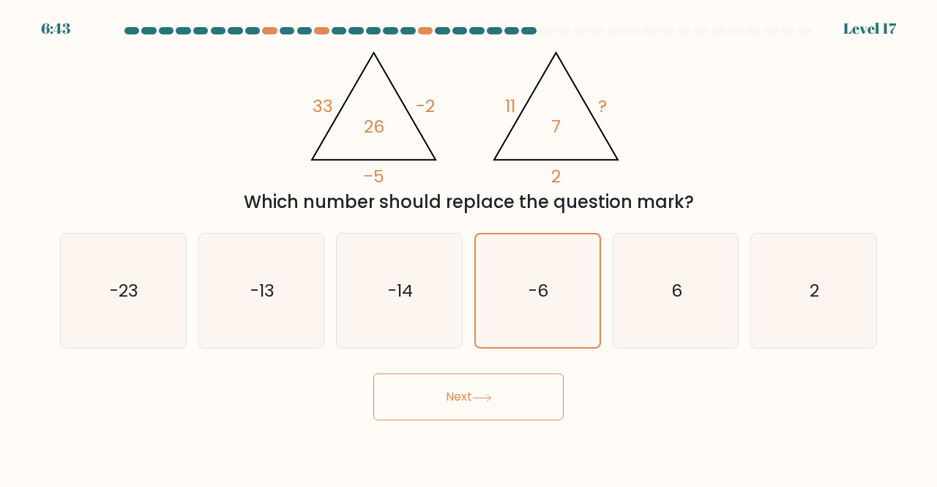
click at [486, 398] on icon at bounding box center [482, 398] width 20 height 8
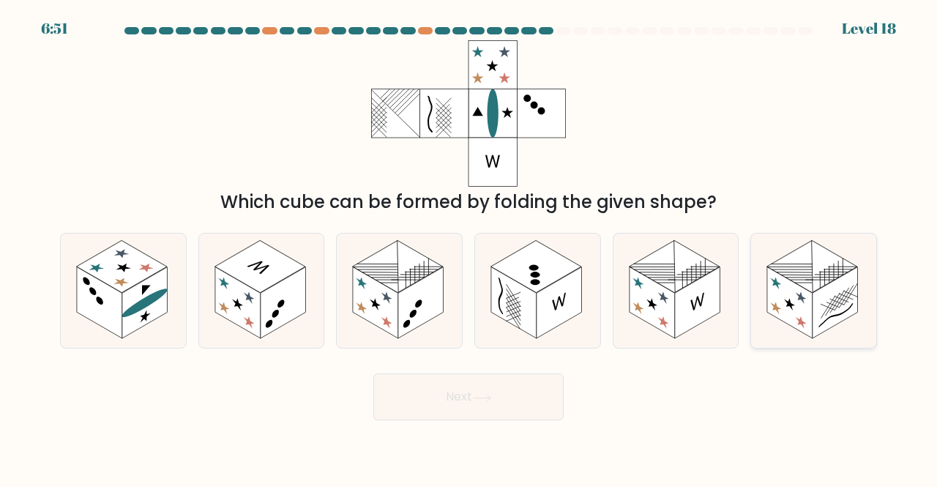
click at [808, 321] on rect at bounding box center [789, 302] width 45 height 72
click at [469, 247] on input "f." at bounding box center [469, 246] width 1 height 4
radio input "true"
click at [476, 414] on button "Next" at bounding box center [468, 396] width 190 height 47
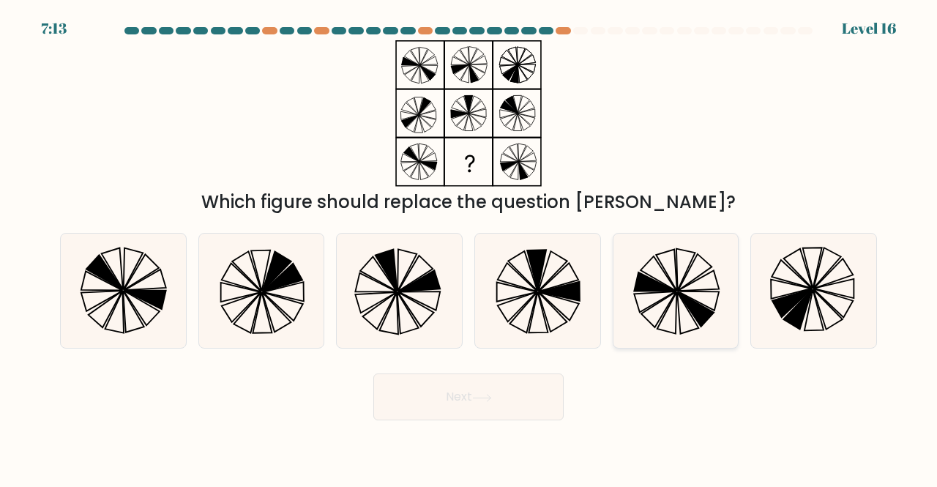
click at [700, 316] on icon at bounding box center [696, 309] width 37 height 34
click at [469, 247] on input "e." at bounding box center [469, 246] width 1 height 4
radio input "true"
click at [465, 404] on button "Next" at bounding box center [468, 396] width 190 height 47
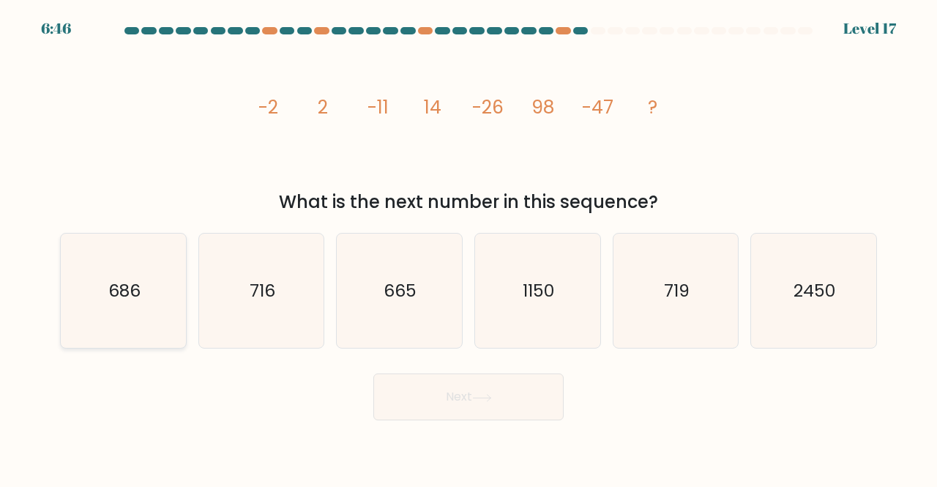
click at [86, 288] on icon "686" at bounding box center [123, 291] width 115 height 115
click at [469, 247] on input "a. 686" at bounding box center [469, 246] width 1 height 4
radio input "true"
click at [488, 400] on icon at bounding box center [482, 398] width 20 height 8
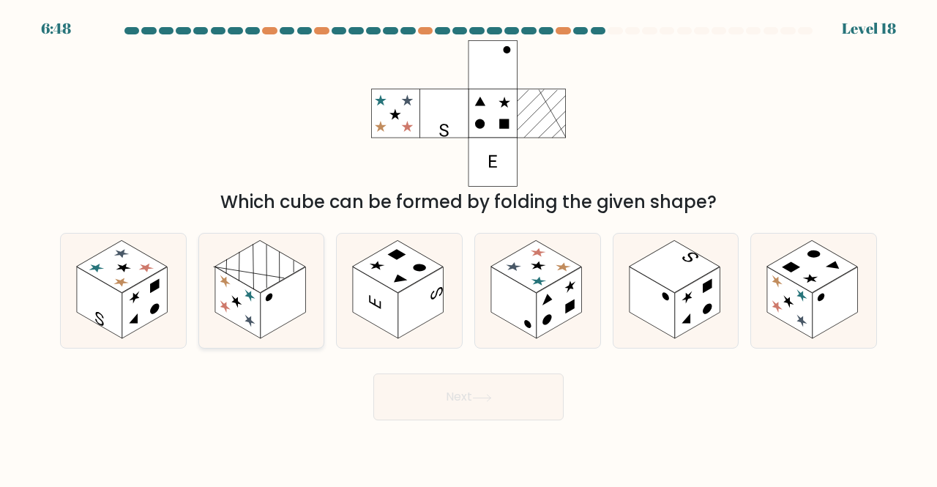
click at [288, 283] on rect at bounding box center [283, 302] width 45 height 72
click at [469, 247] on input "b." at bounding box center [469, 246] width 1 height 4
radio input "true"
click at [463, 396] on button "Next" at bounding box center [468, 396] width 190 height 47
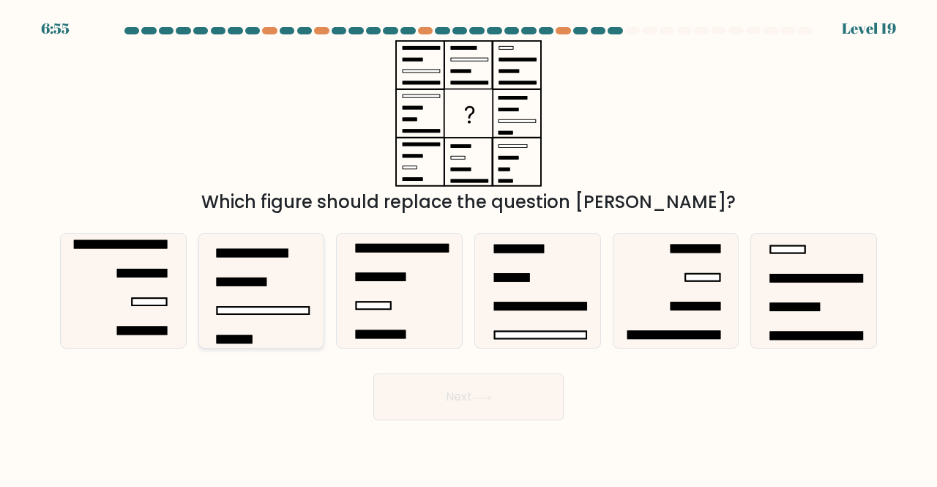
click at [250, 282] on rect at bounding box center [241, 281] width 49 height 7
click at [469, 247] on input "b." at bounding box center [469, 246] width 1 height 4
radio input "true"
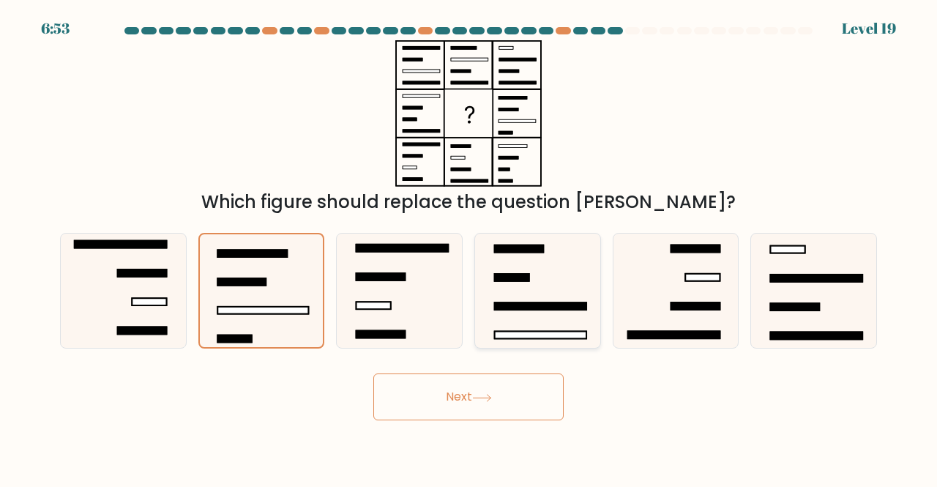
click at [515, 299] on icon at bounding box center [537, 291] width 115 height 115
click at [469, 247] on input "d." at bounding box center [469, 246] width 1 height 4
radio input "true"
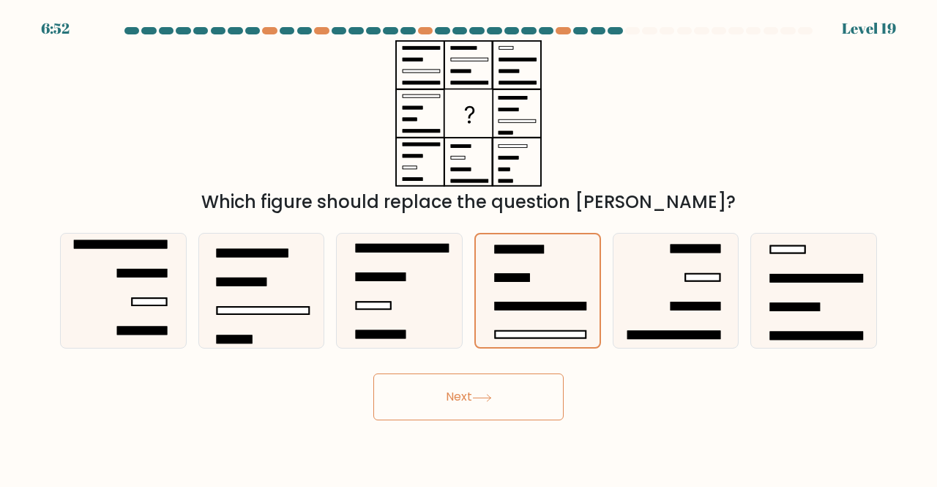
click at [470, 410] on button "Next" at bounding box center [468, 396] width 190 height 47
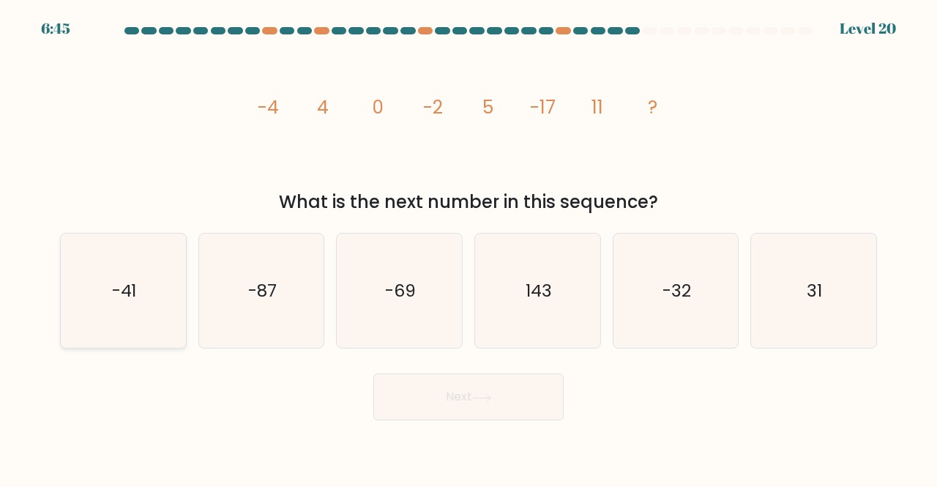
click at [83, 260] on icon "-41" at bounding box center [123, 291] width 115 height 115
click at [469, 247] on input "a. -41" at bounding box center [469, 246] width 1 height 4
radio input "true"
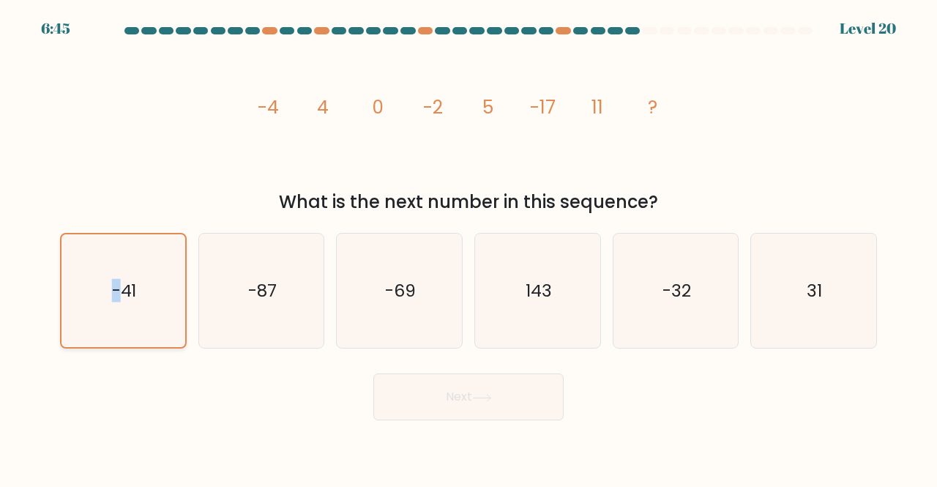
click at [83, 260] on icon "-41" at bounding box center [123, 290] width 113 height 113
click at [469, 247] on input "a. -41" at bounding box center [469, 246] width 1 height 4
click at [142, 311] on icon "-41" at bounding box center [123, 290] width 113 height 113
click at [469, 247] on input "a. -41" at bounding box center [469, 246] width 1 height 4
click at [491, 409] on button "Next" at bounding box center [468, 396] width 190 height 47
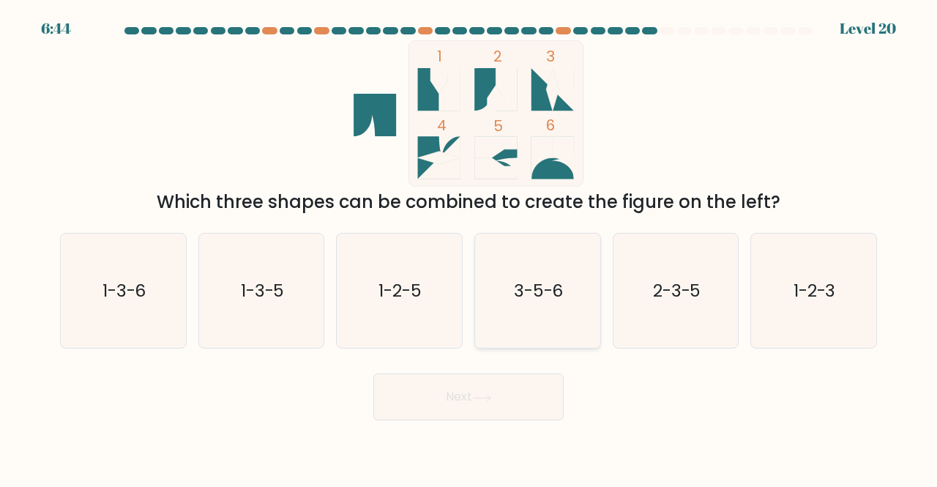
click at [546, 305] on icon "3-5-6" at bounding box center [537, 291] width 115 height 115
click at [469, 247] on input "d. 3-5-6" at bounding box center [469, 246] width 1 height 4
radio input "true"
click at [474, 393] on button "Next" at bounding box center [468, 396] width 190 height 47
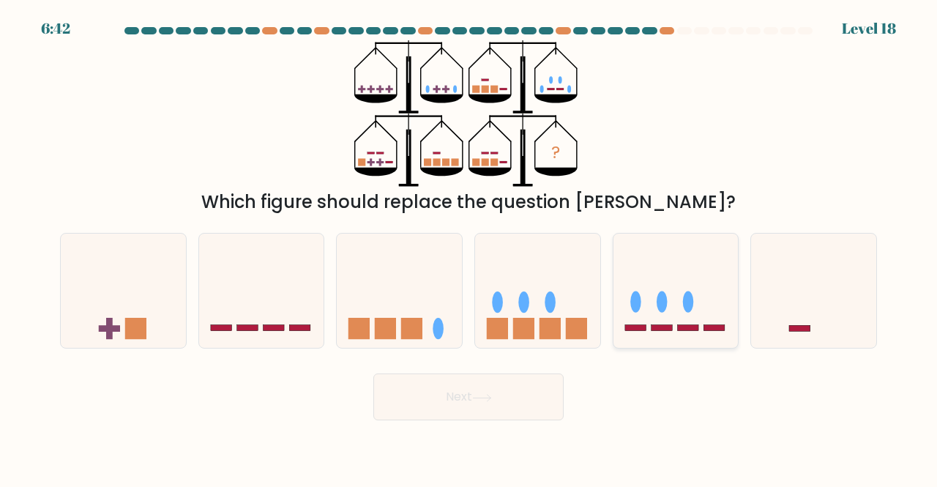
click at [679, 313] on icon at bounding box center [675, 290] width 125 height 103
click at [469, 247] on input "e." at bounding box center [469, 246] width 1 height 4
radio input "true"
click at [507, 401] on button "Next" at bounding box center [468, 396] width 190 height 47
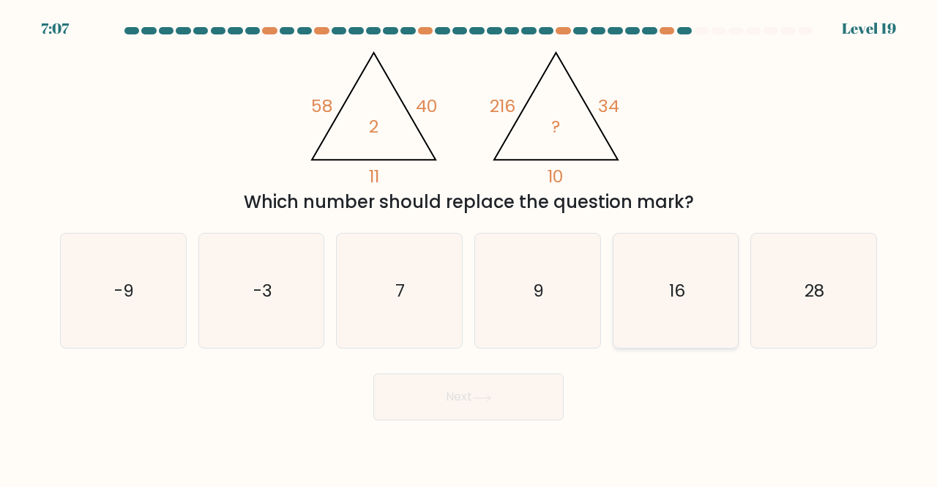
click at [653, 254] on icon "16" at bounding box center [676, 291] width 115 height 115
click at [469, 247] on input "e. 16" at bounding box center [469, 246] width 1 height 4
radio input "true"
click at [489, 403] on button "Next" at bounding box center [468, 396] width 190 height 47
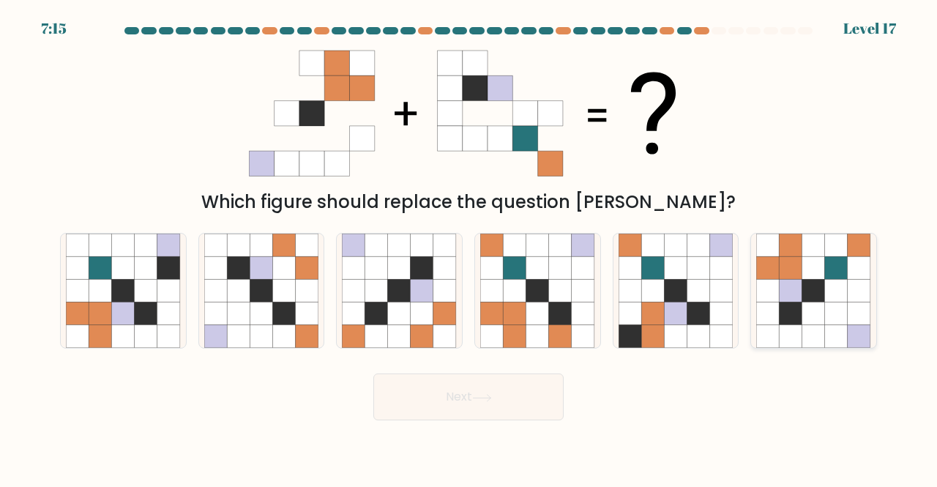
click at [767, 272] on icon at bounding box center [768, 267] width 23 height 23
click at [469, 247] on input "f." at bounding box center [469, 246] width 1 height 4
radio input "true"
click at [492, 400] on icon at bounding box center [482, 398] width 20 height 8
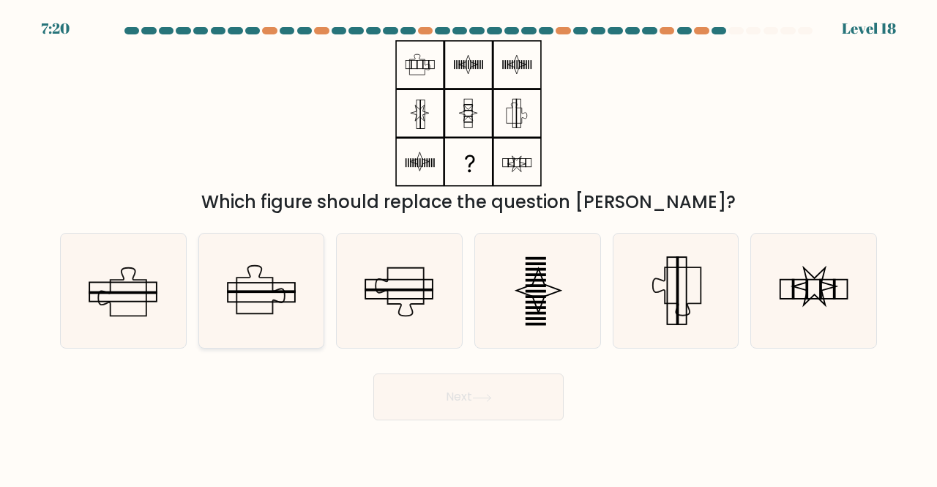
click at [281, 291] on rect at bounding box center [261, 291] width 69 height 3
click at [469, 247] on input "b." at bounding box center [469, 246] width 1 height 4
radio input "true"
click at [492, 399] on icon at bounding box center [482, 398] width 20 height 8
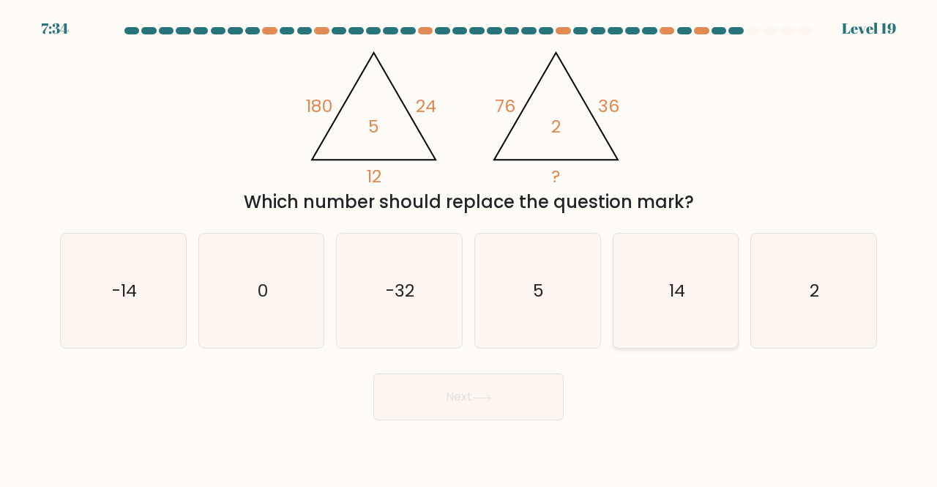
click at [678, 313] on icon "14" at bounding box center [676, 291] width 115 height 115
click at [469, 247] on input "e. 14" at bounding box center [469, 246] width 1 height 4
radio input "true"
click at [523, 400] on button "Next" at bounding box center [468, 396] width 190 height 47
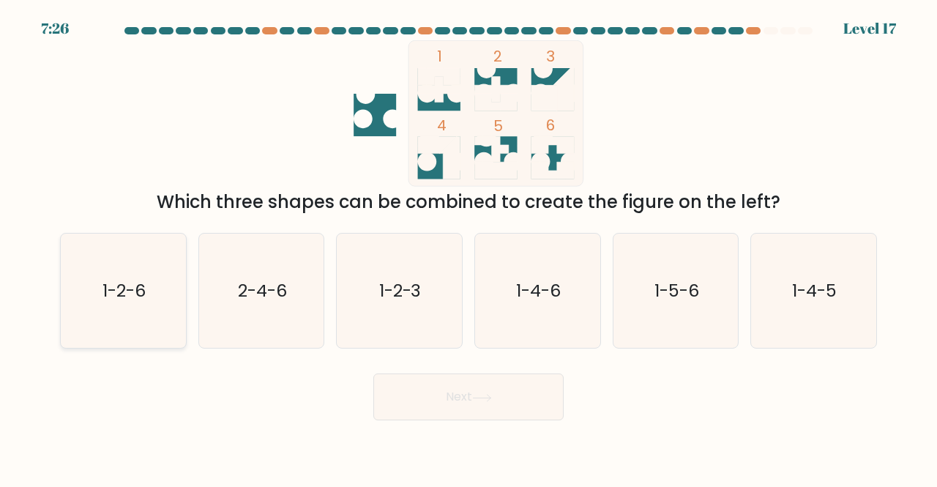
click at [89, 343] on icon "1-2-6" at bounding box center [123, 291] width 115 height 115
click at [469, 247] on input "a. 1-2-6" at bounding box center [469, 246] width 1 height 4
radio input "true"
click at [455, 413] on button "Next" at bounding box center [468, 396] width 190 height 47
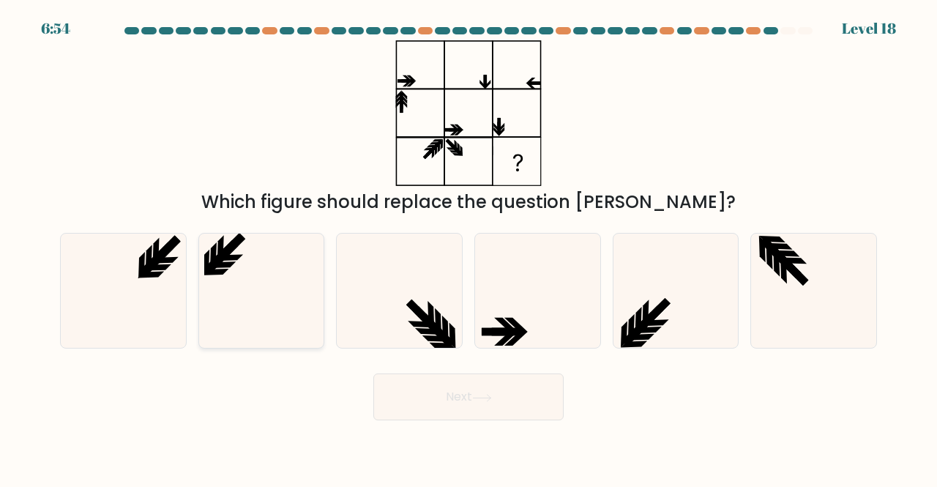
click at [273, 252] on icon at bounding box center [261, 291] width 115 height 115
click at [469, 247] on input "b." at bounding box center [469, 246] width 1 height 4
radio input "true"
click at [515, 395] on button "Next" at bounding box center [468, 396] width 190 height 47
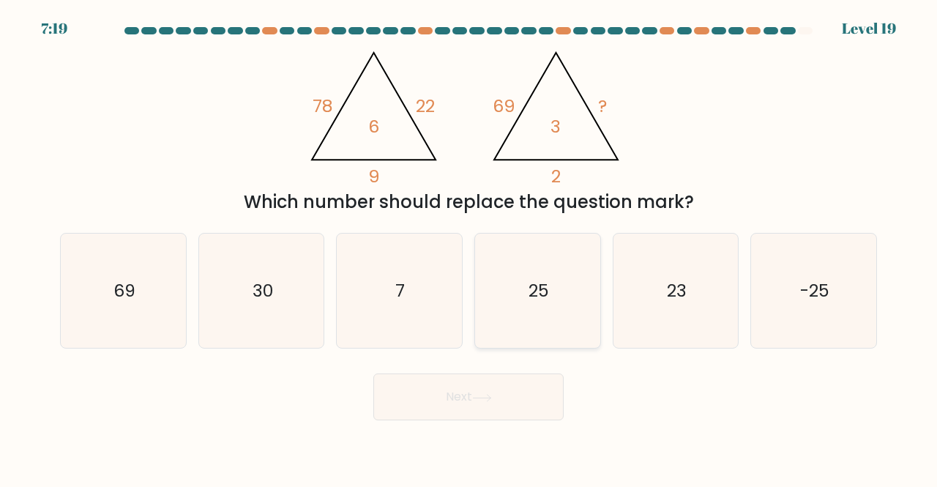
click at [529, 302] on text "25" at bounding box center [539, 290] width 20 height 24
click at [469, 247] on input "d. 25" at bounding box center [469, 246] width 1 height 4
radio input "true"
click at [483, 409] on button "Next" at bounding box center [468, 396] width 190 height 47
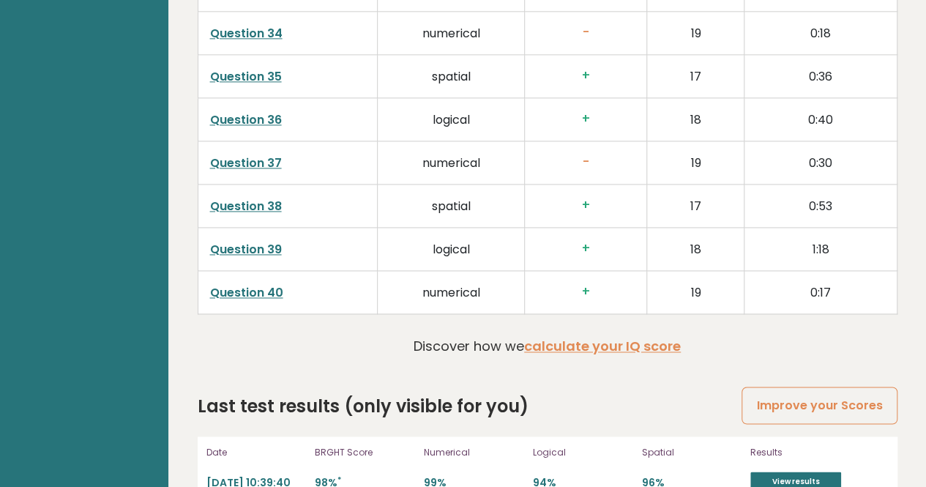
scroll to position [3829, 0]
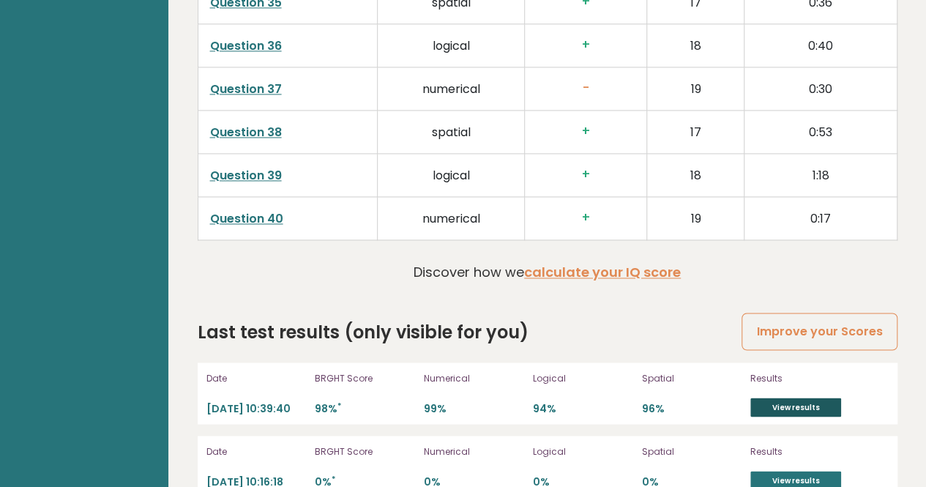
click at [794, 398] on link "View results" at bounding box center [795, 407] width 91 height 19
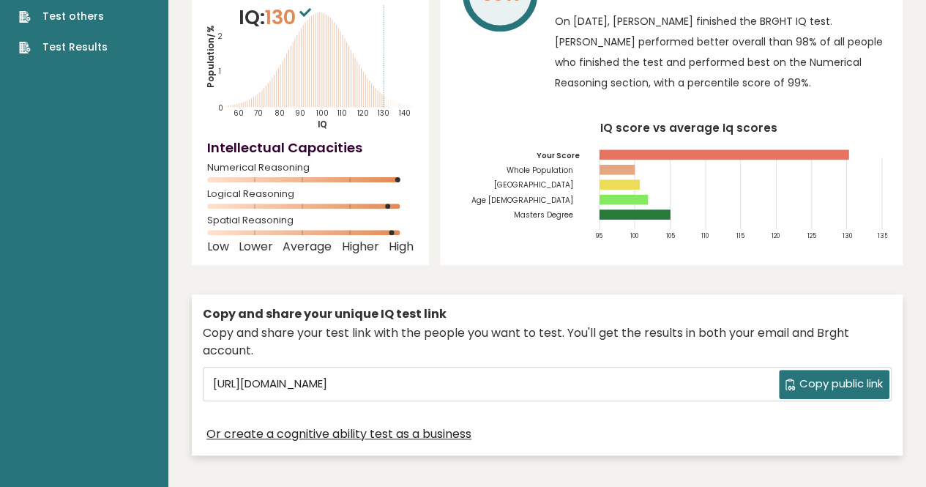
scroll to position [0, 0]
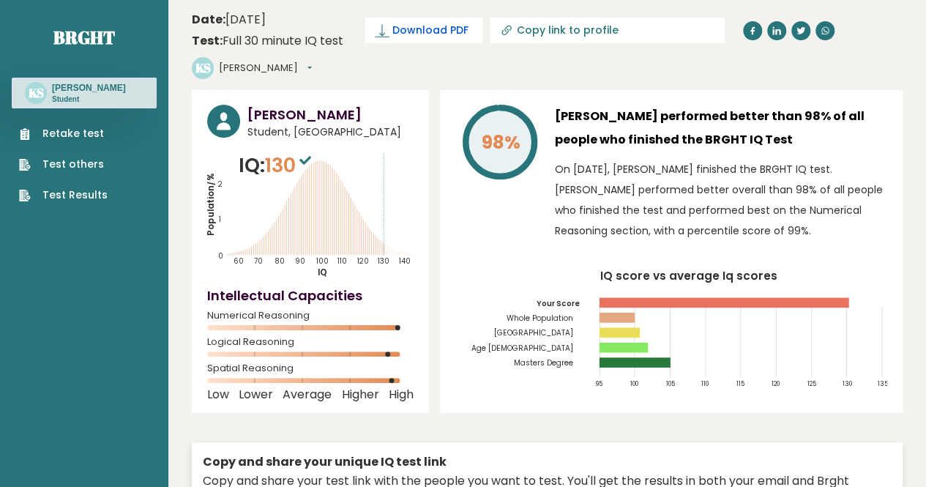
click at [444, 32] on span "Download PDF" at bounding box center [430, 30] width 76 height 15
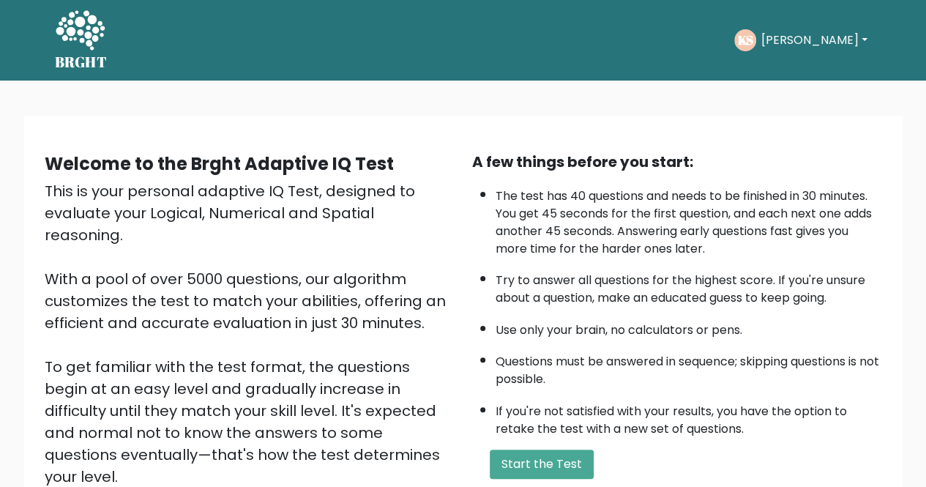
click at [92, 65] on h5 "BRGHT" at bounding box center [81, 62] width 53 height 18
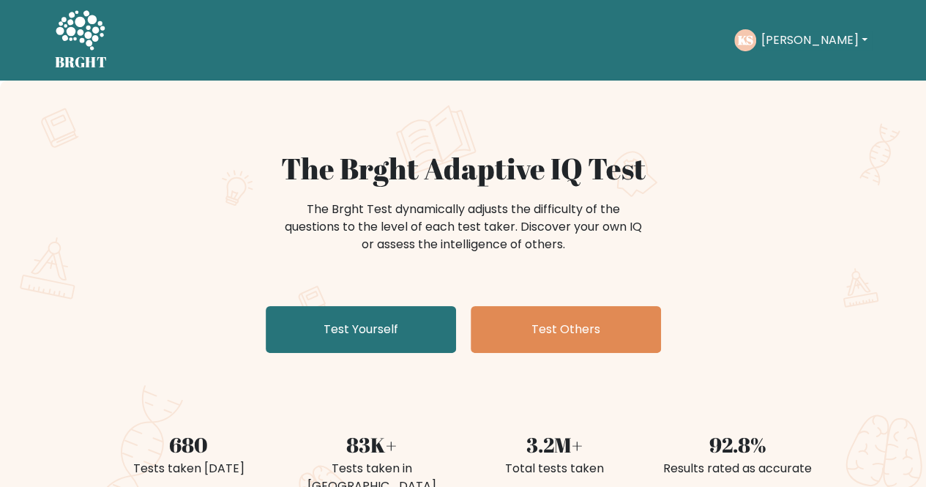
click at [753, 37] on text "KS" at bounding box center [745, 39] width 15 height 17
click at [795, 38] on button "[PERSON_NAME]" at bounding box center [813, 40] width 115 height 19
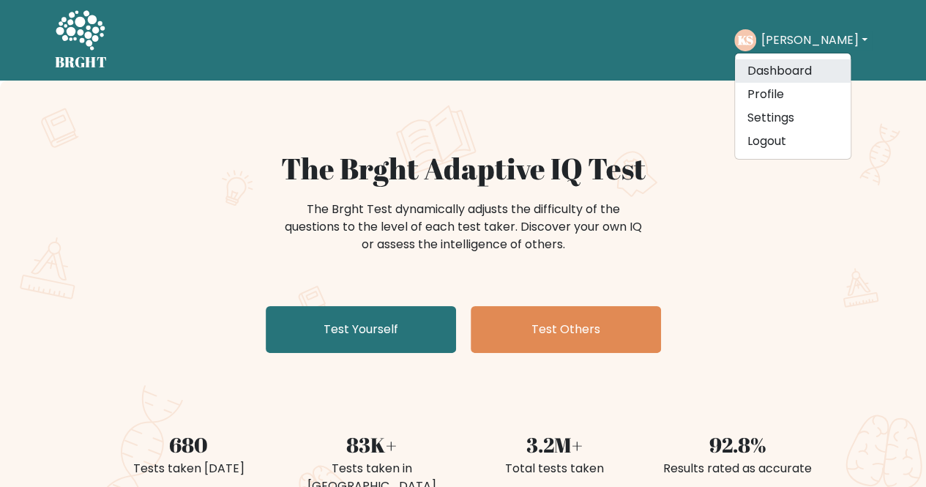
click at [798, 67] on link "Dashboard" at bounding box center [793, 70] width 116 height 23
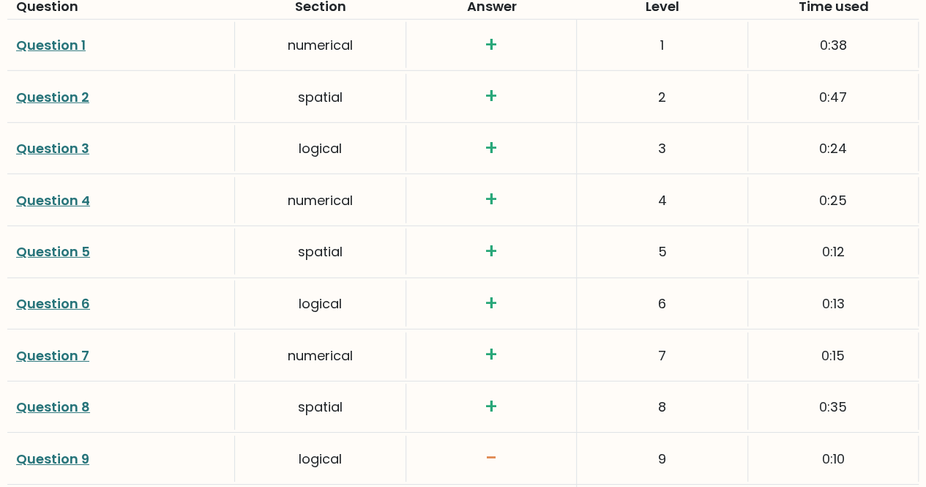
scroll to position [2144, 0]
